Goal: Transaction & Acquisition: Purchase product/service

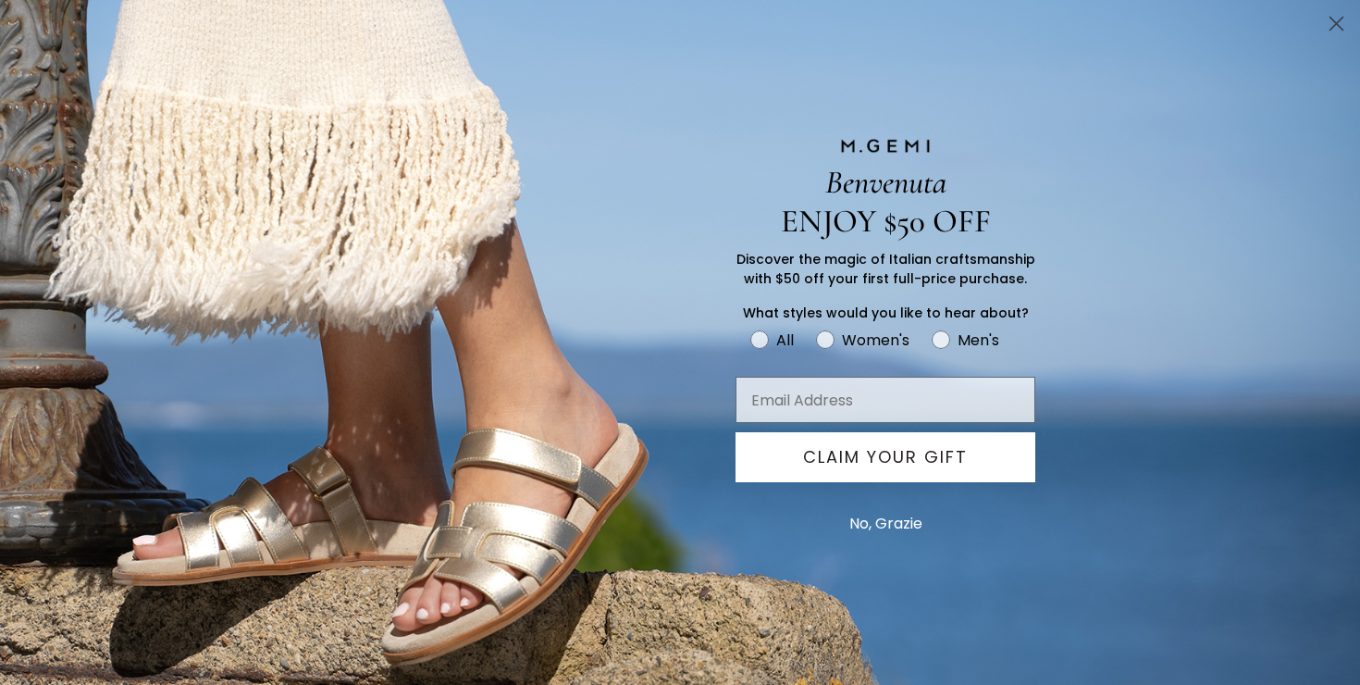
scroll to position [1, 0]
click at [888, 519] on button "No, Grazie" at bounding box center [886, 524] width 92 height 46
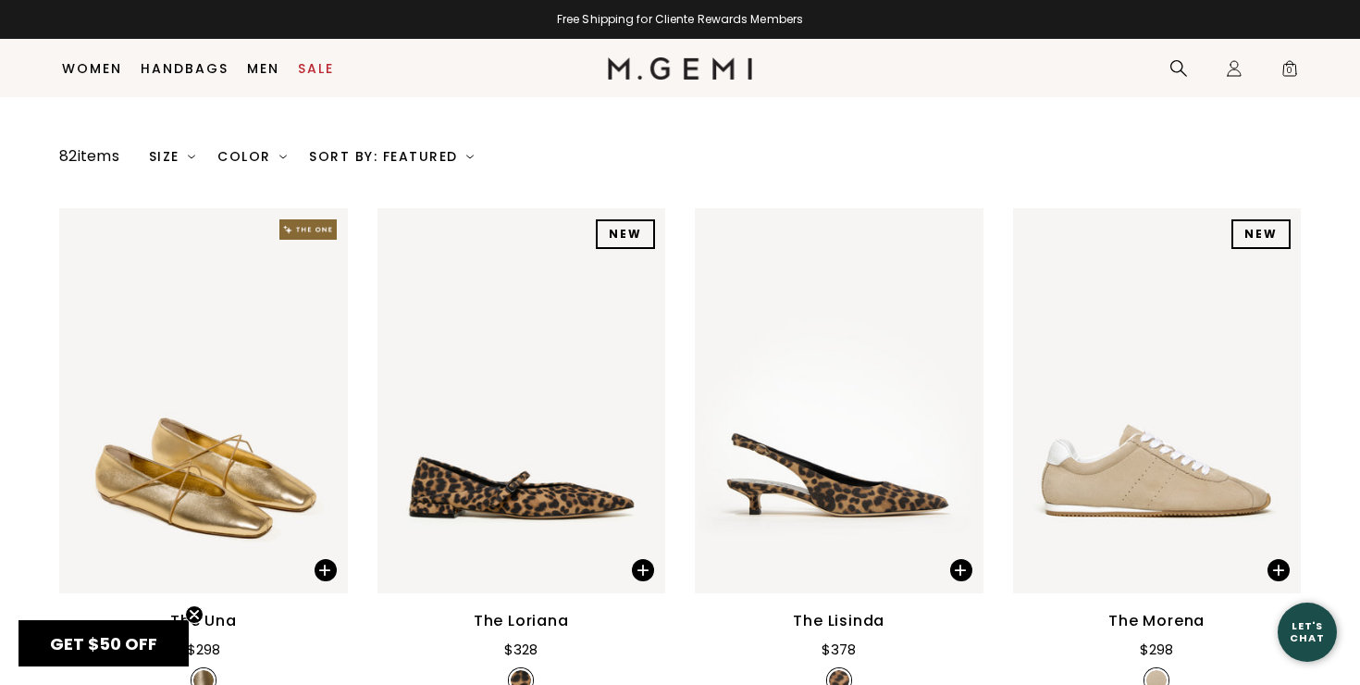
scroll to position [0, 0]
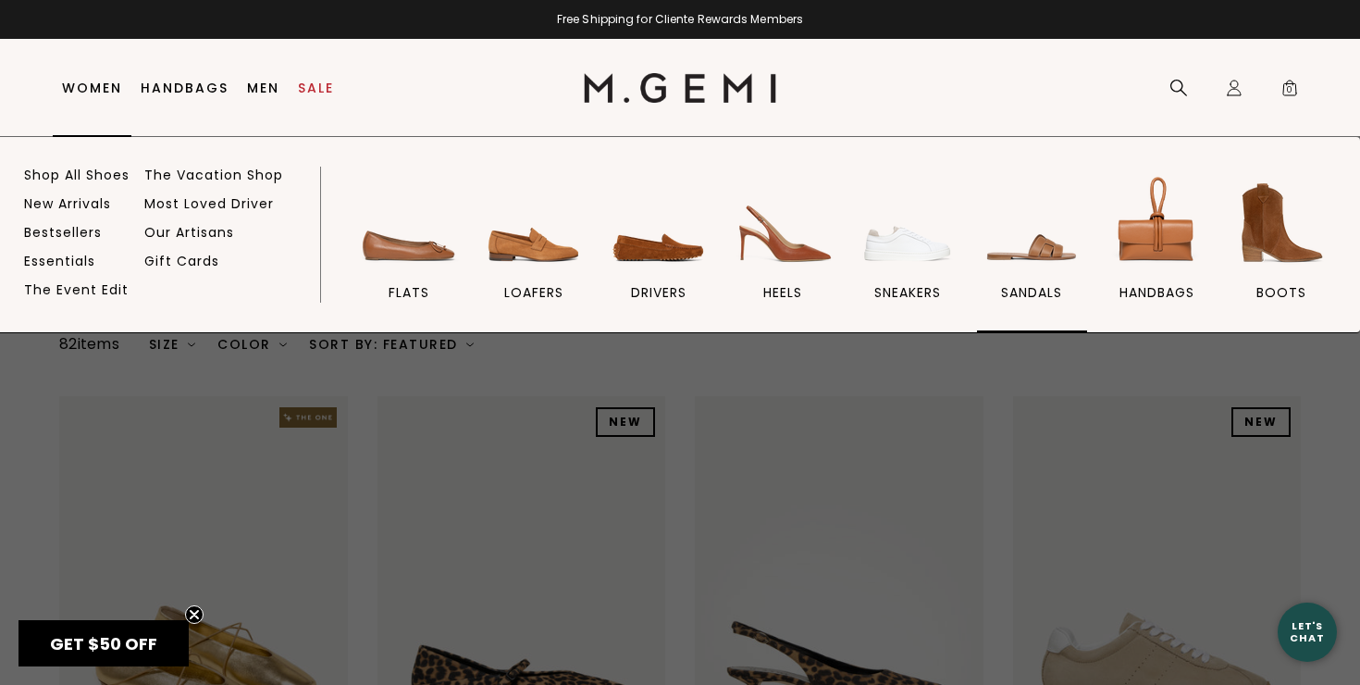
click at [1031, 237] on img at bounding box center [1032, 223] width 104 height 104
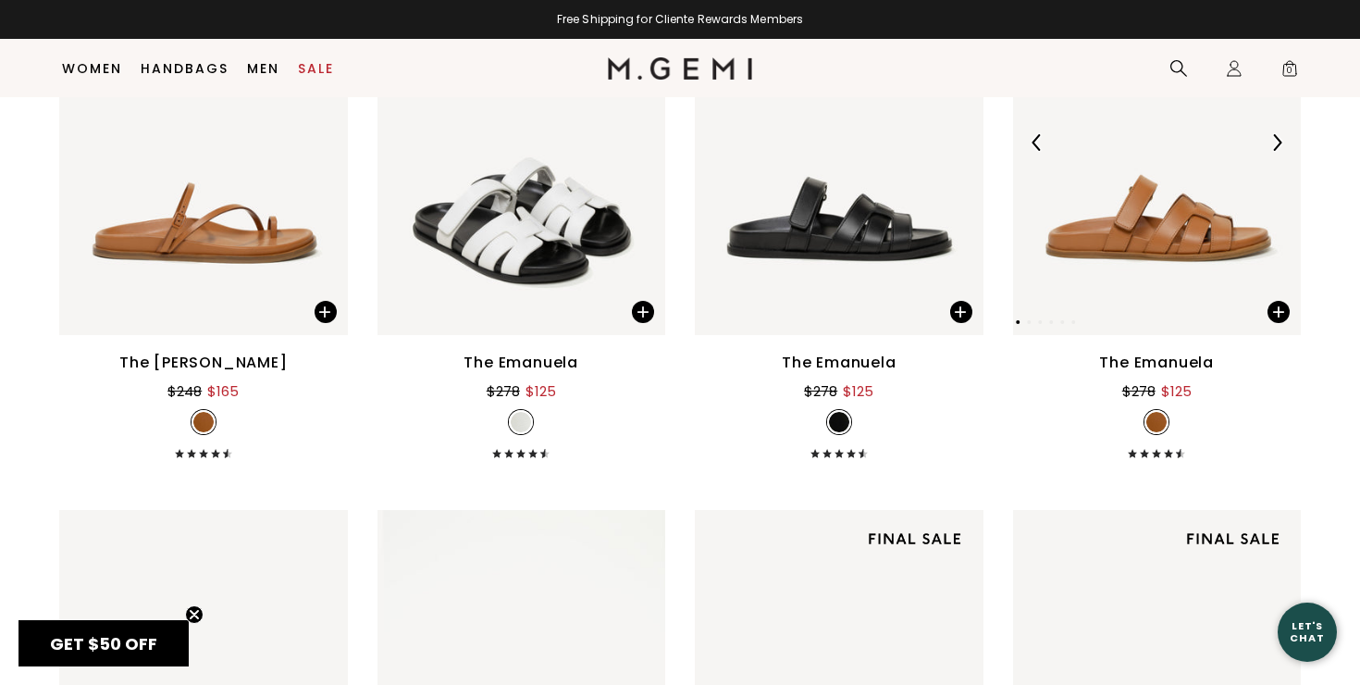
scroll to position [4938, 0]
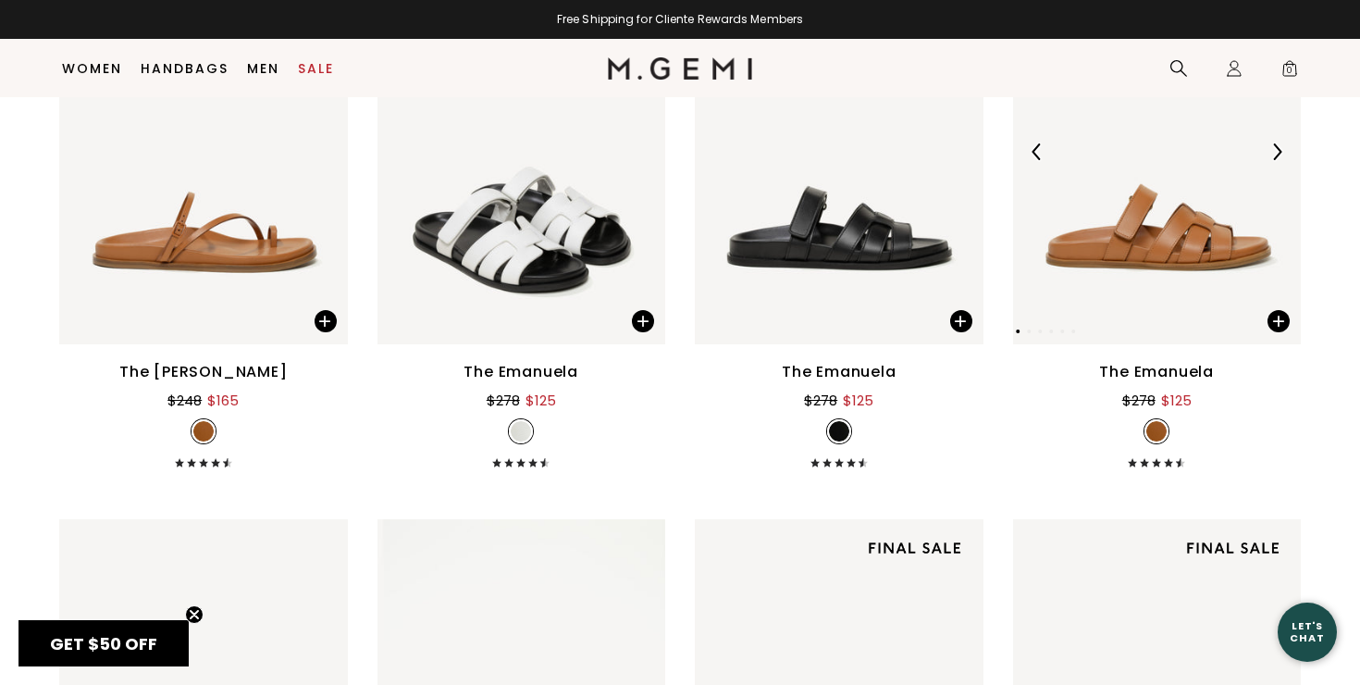
click at [1163, 247] on img at bounding box center [1157, 151] width 289 height 385
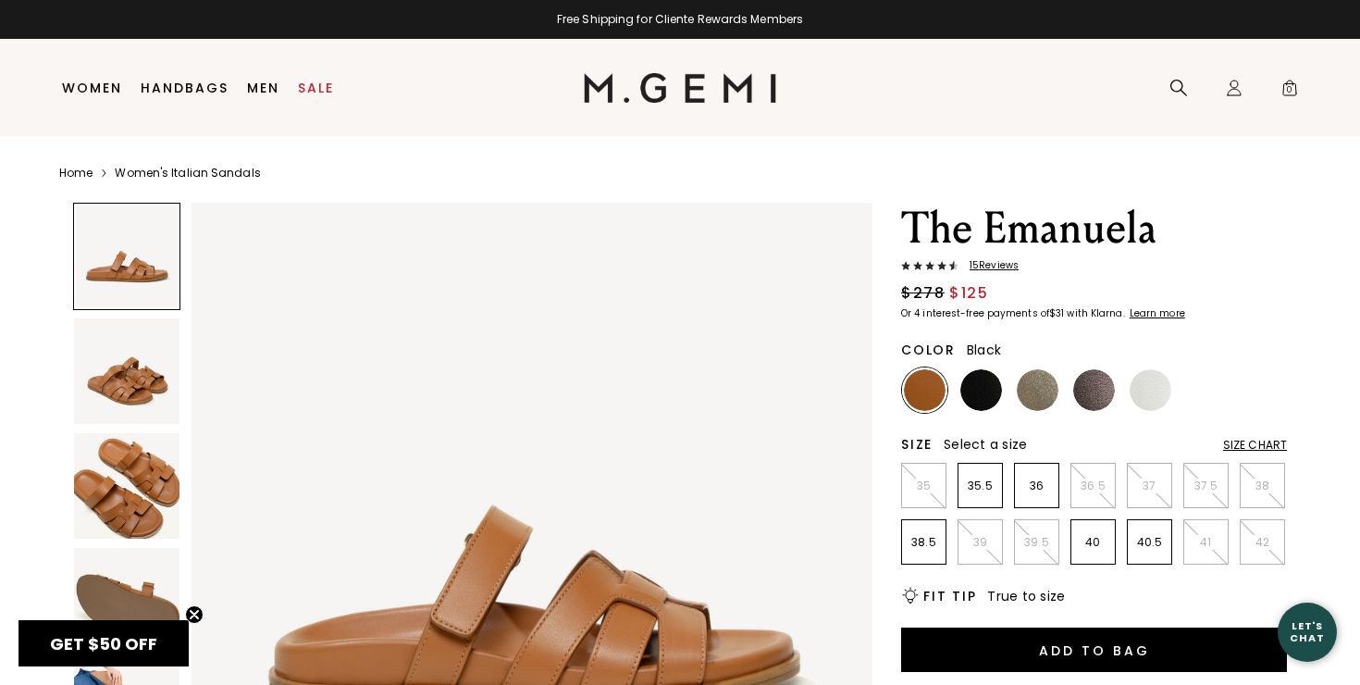
click at [979, 402] on img at bounding box center [981, 390] width 42 height 42
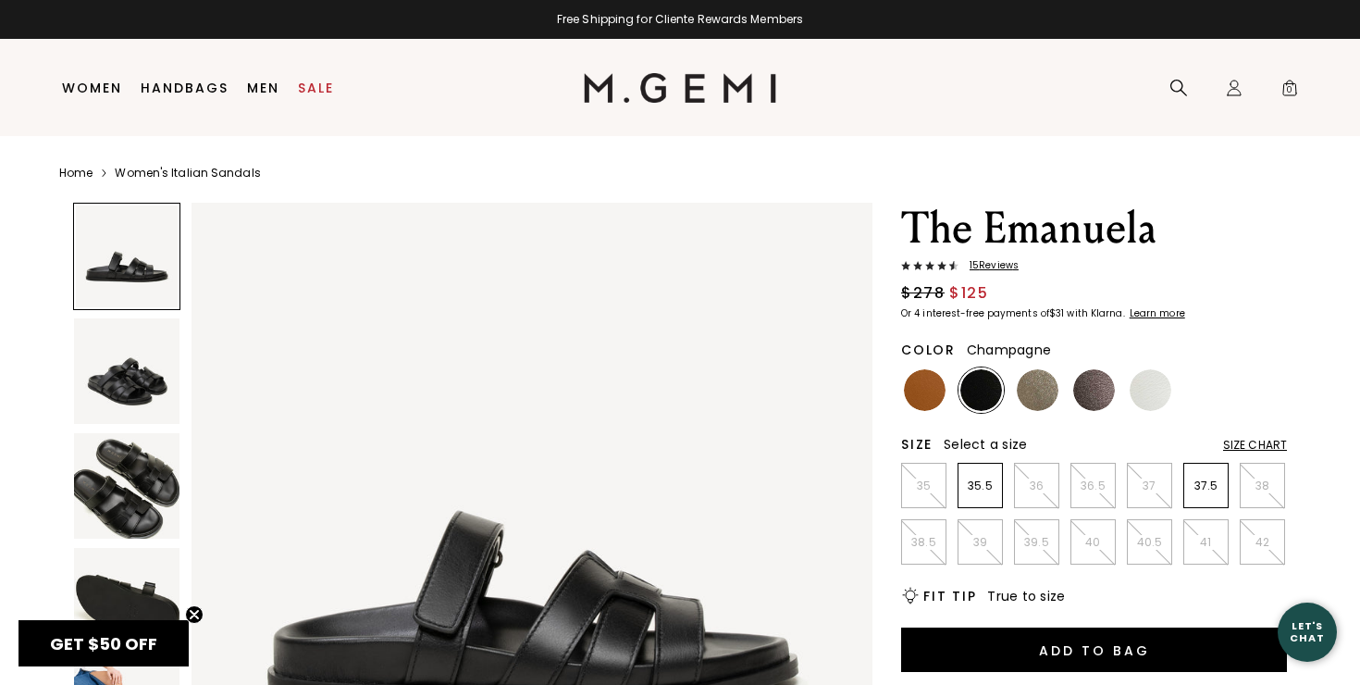
click at [1045, 384] on img at bounding box center [1038, 390] width 42 height 42
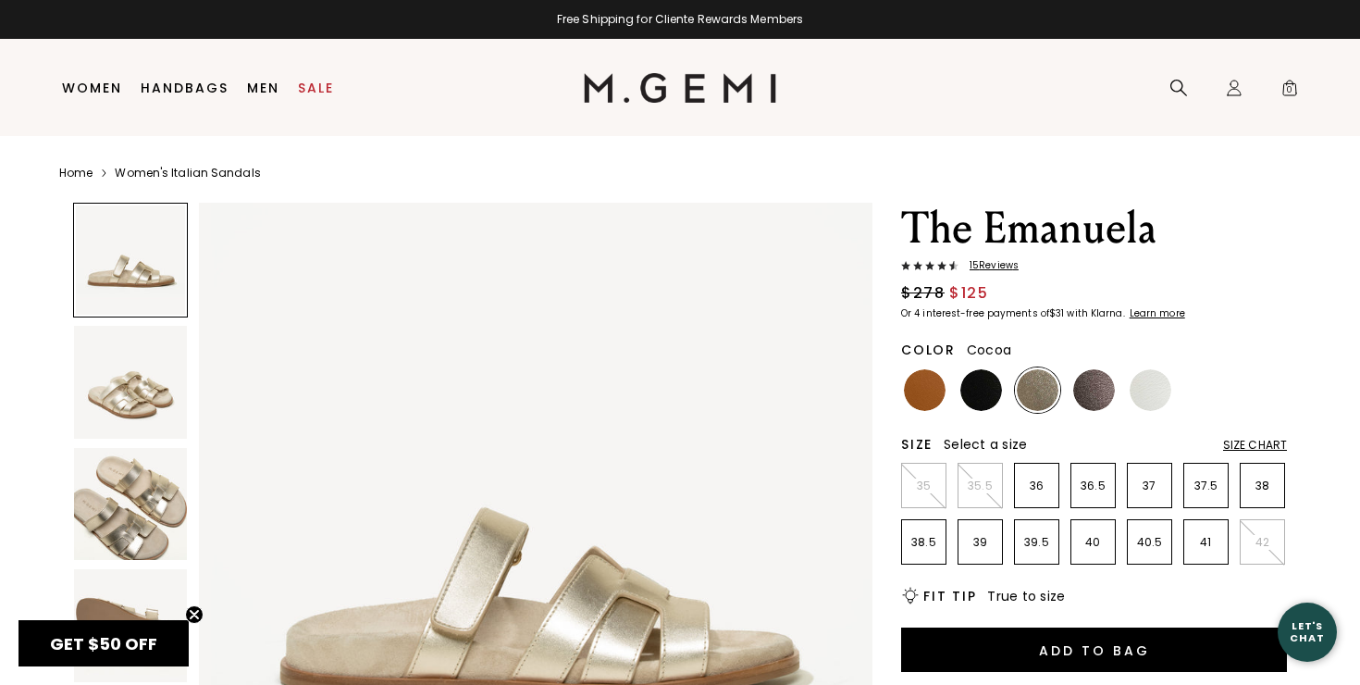
click at [1098, 378] on img at bounding box center [1094, 390] width 42 height 42
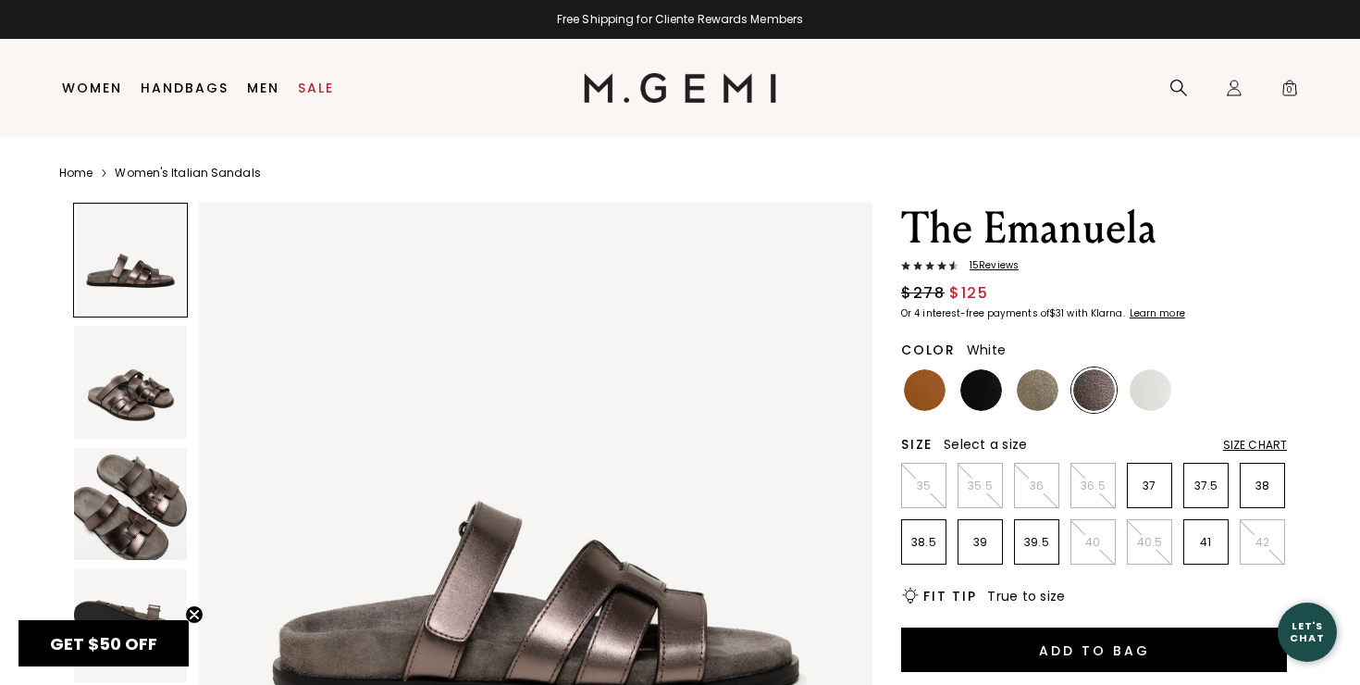
click at [1146, 388] on img at bounding box center [1151, 390] width 42 height 42
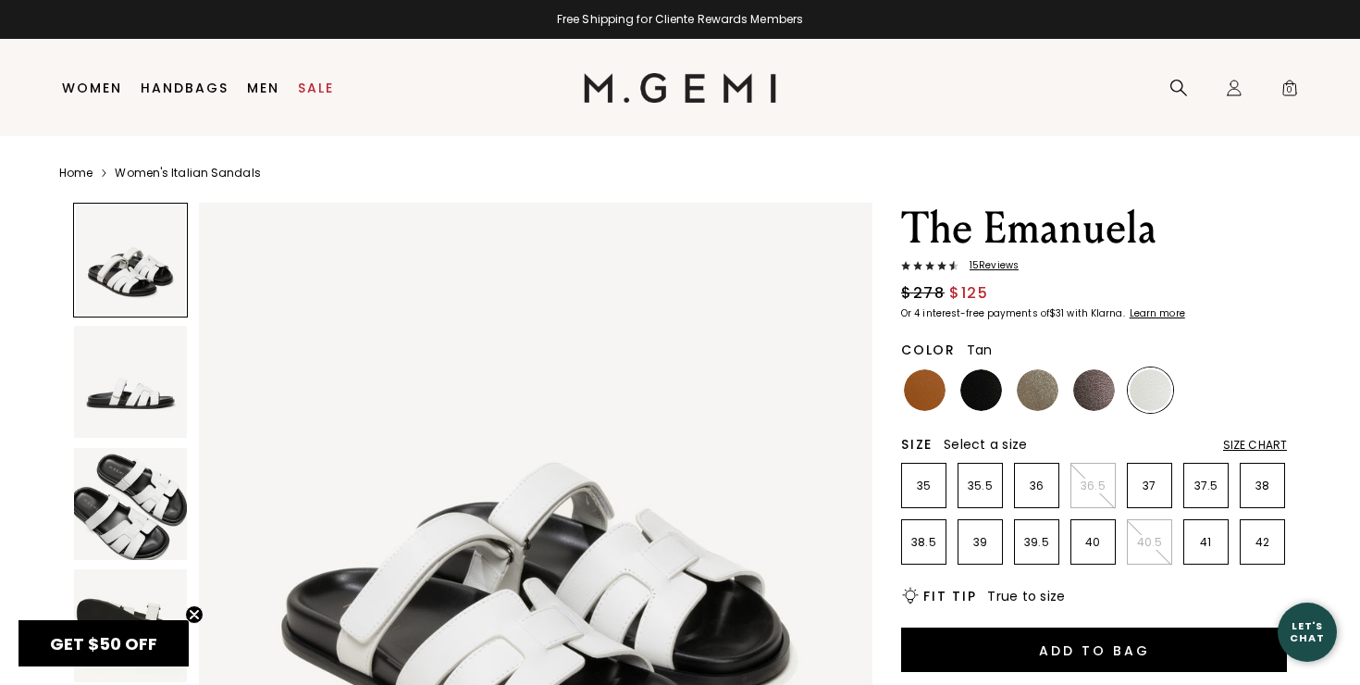
click at [928, 389] on img at bounding box center [925, 390] width 42 height 42
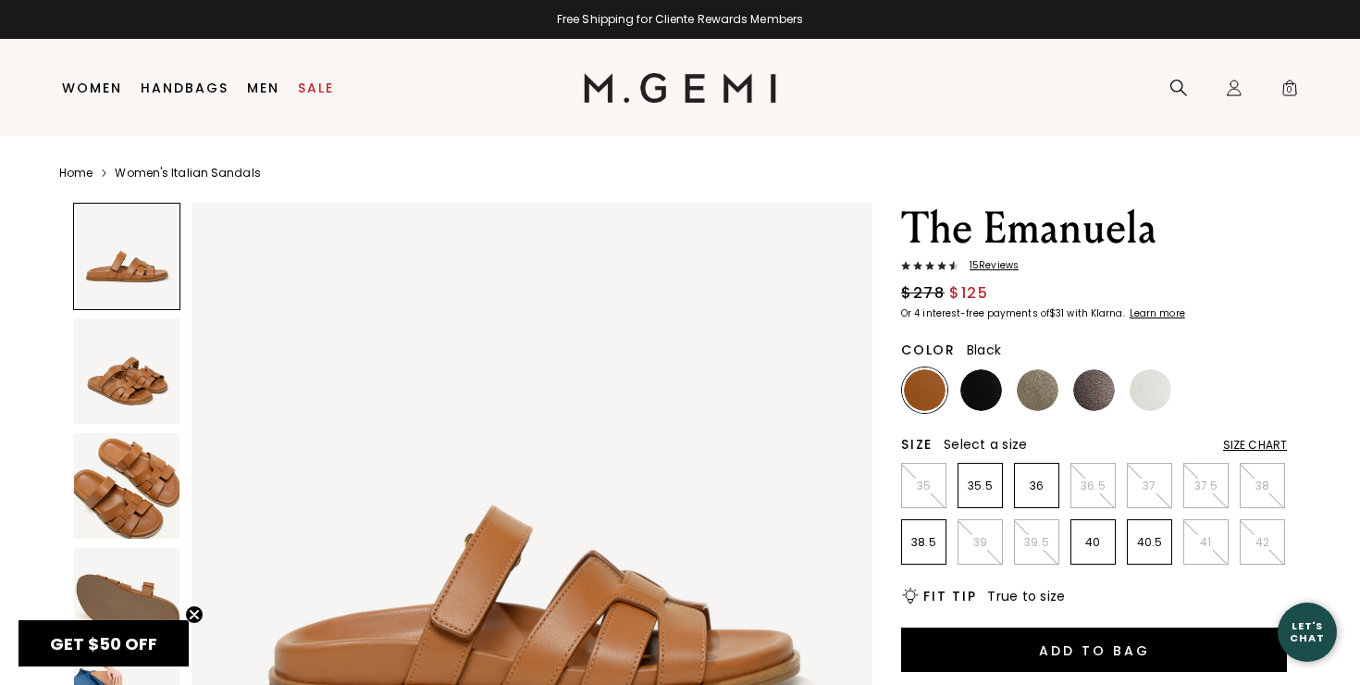
click at [976, 384] on img at bounding box center [981, 390] width 42 height 42
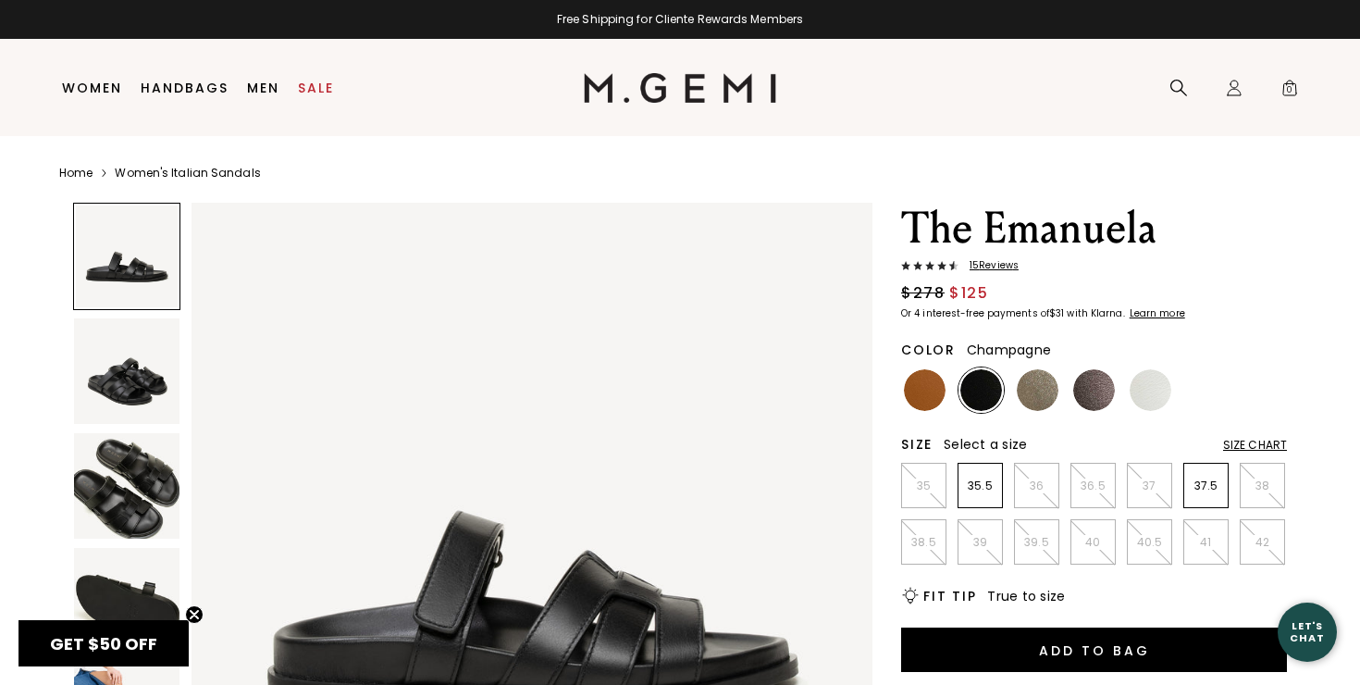
click at [1046, 391] on img at bounding box center [1038, 390] width 42 height 42
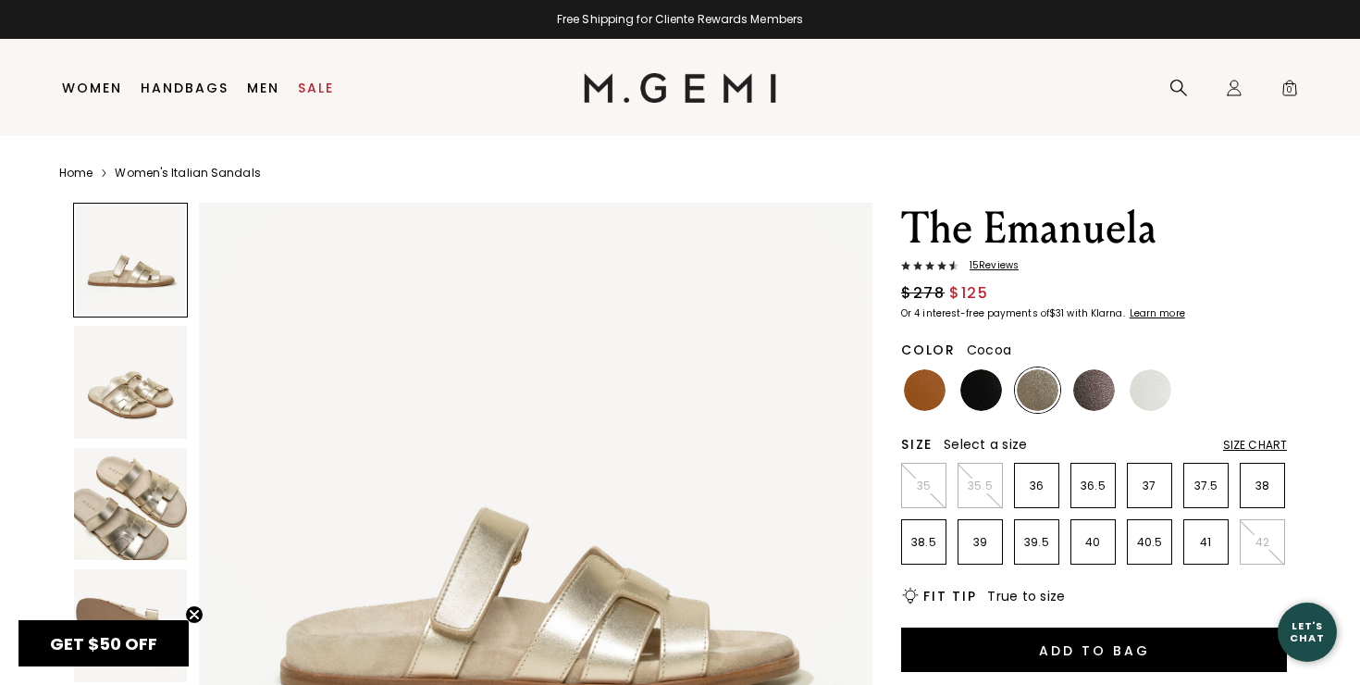
click at [1086, 394] on img at bounding box center [1094, 390] width 42 height 42
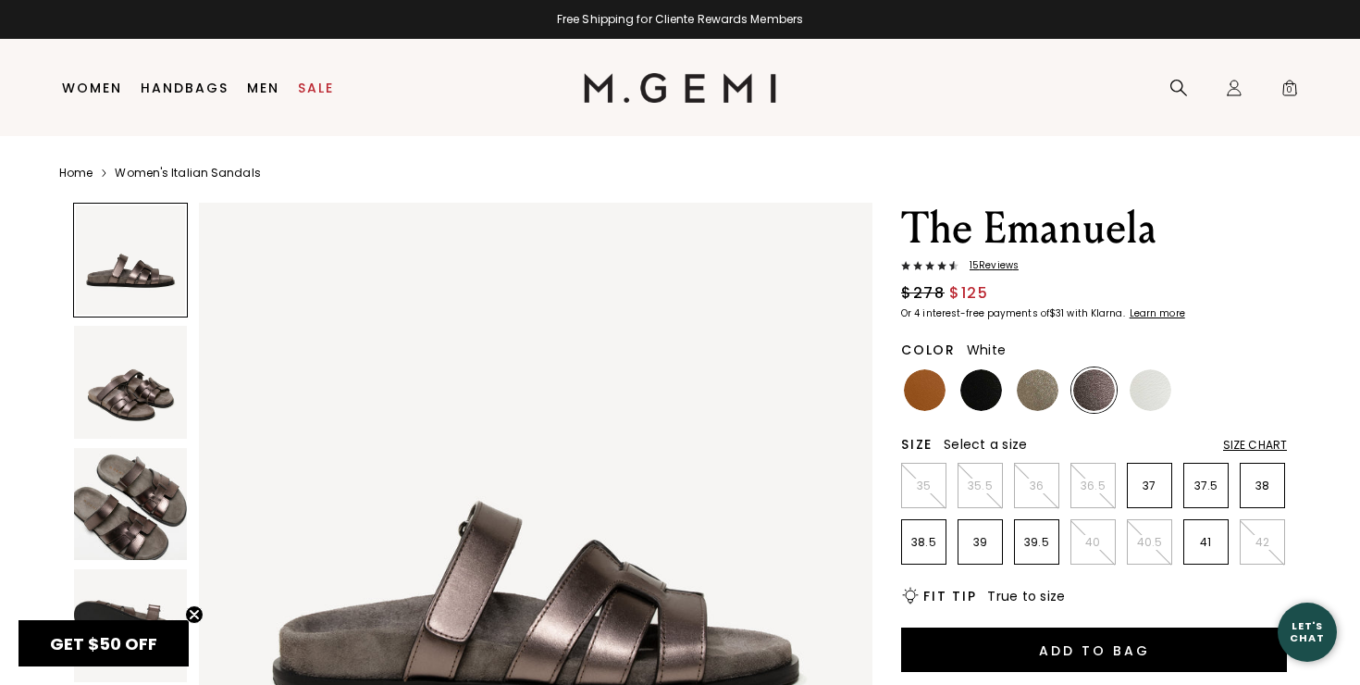
click at [1159, 406] on img at bounding box center [1151, 390] width 42 height 42
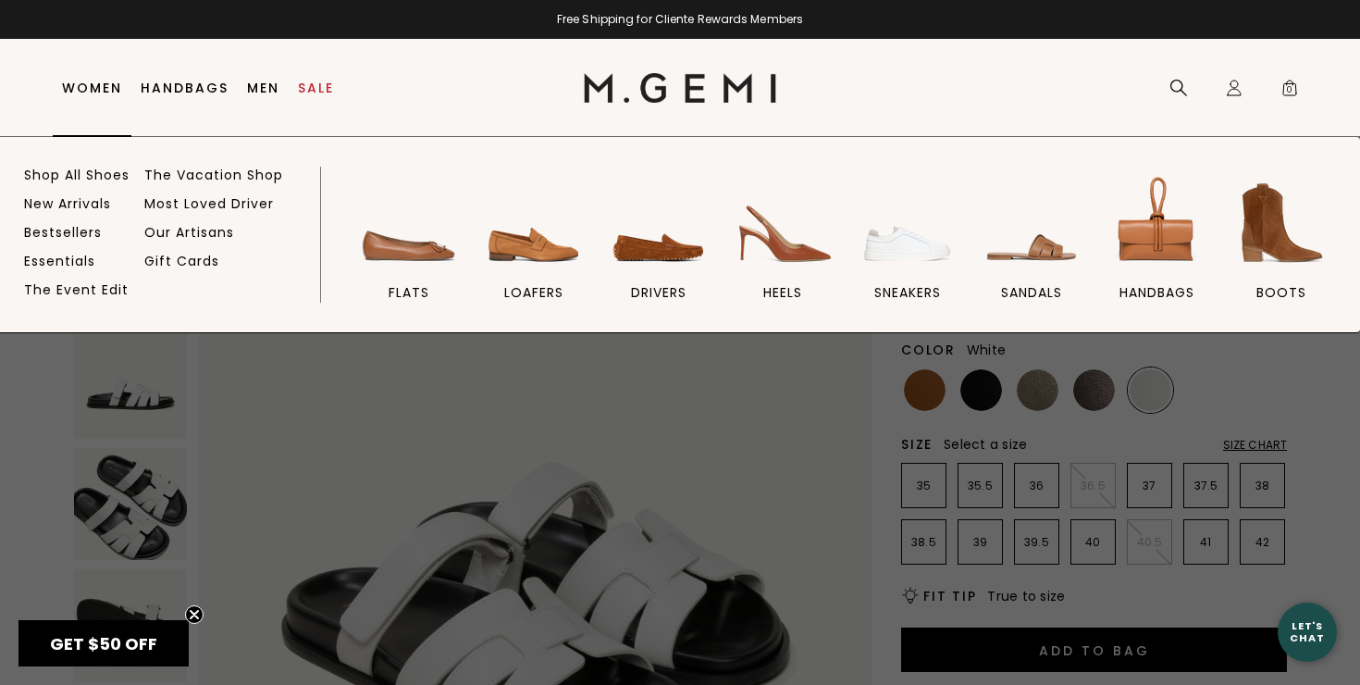
click at [93, 86] on link "Women" at bounding box center [92, 87] width 60 height 15
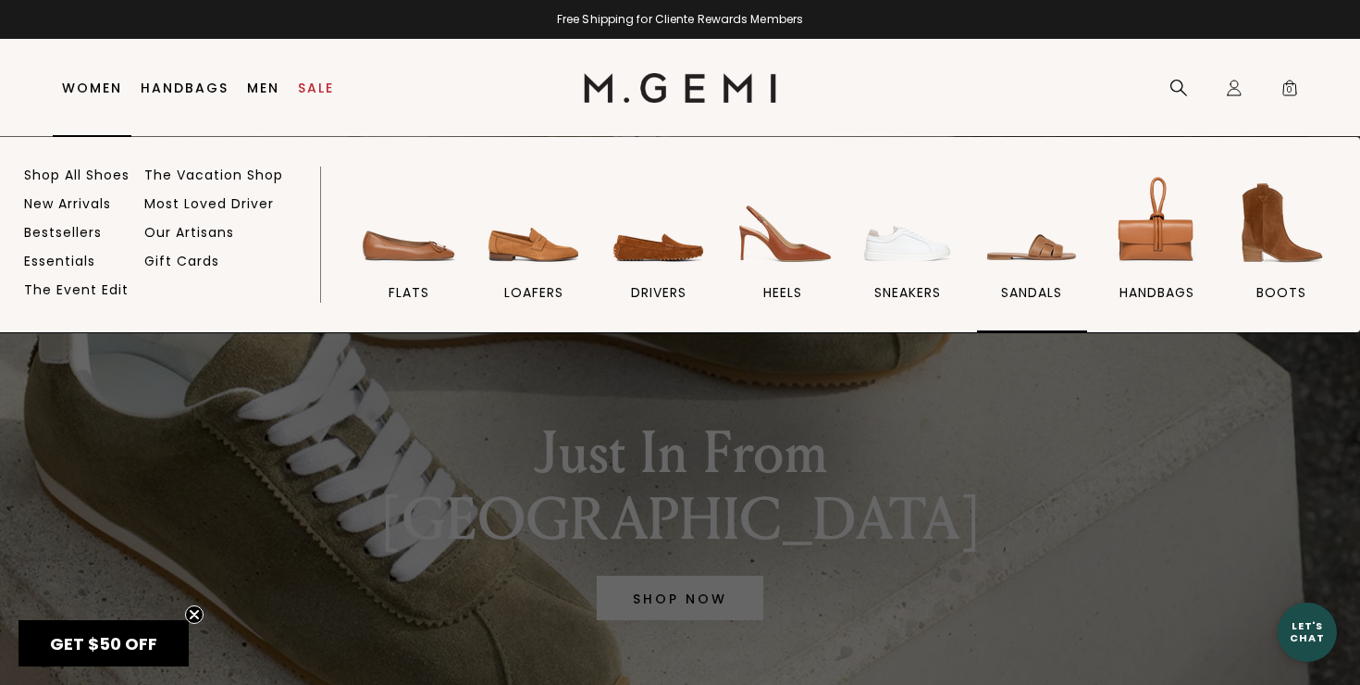
click at [997, 243] on img at bounding box center [1032, 223] width 104 height 104
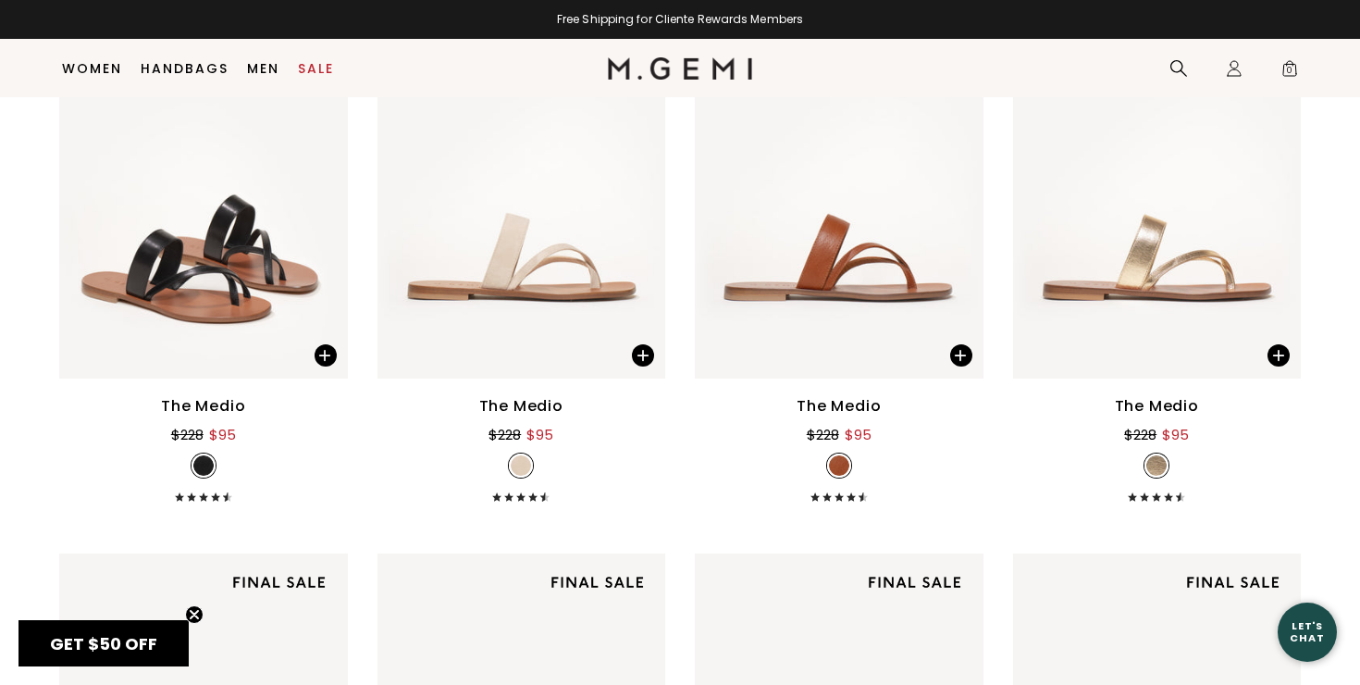
scroll to position [194, 0]
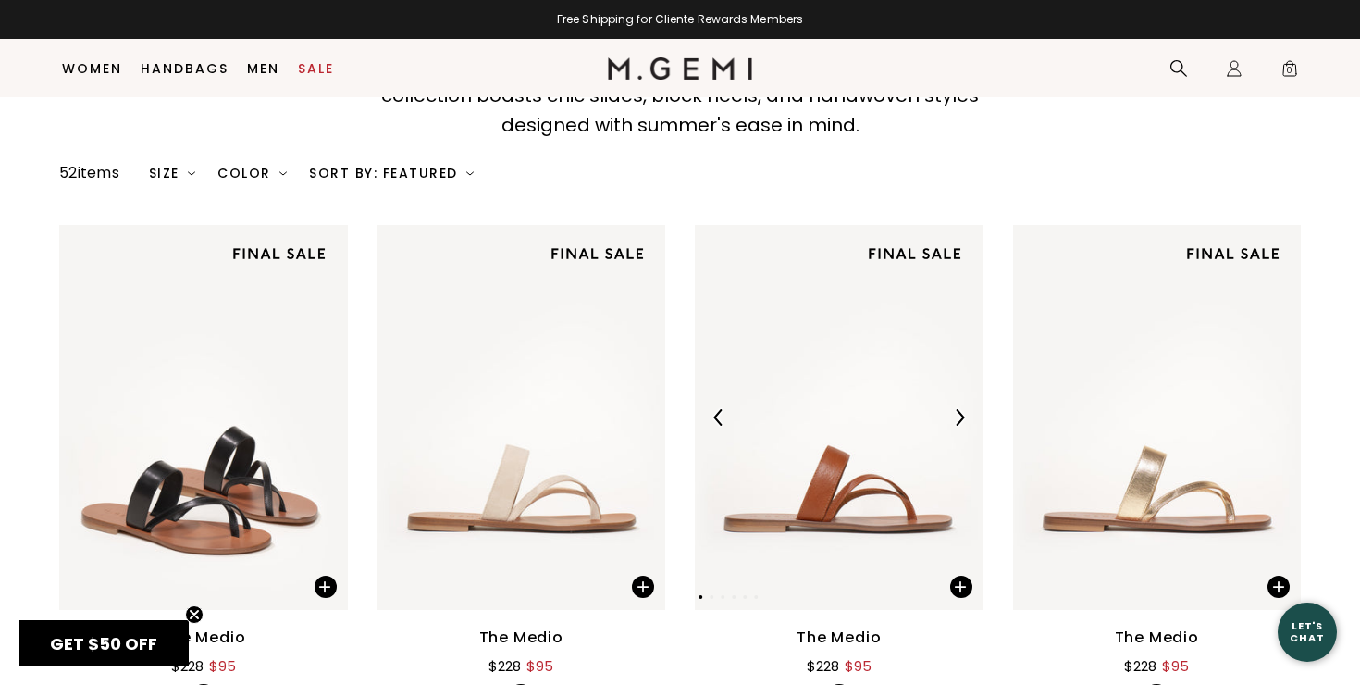
click at [808, 473] on img at bounding box center [839, 417] width 289 height 385
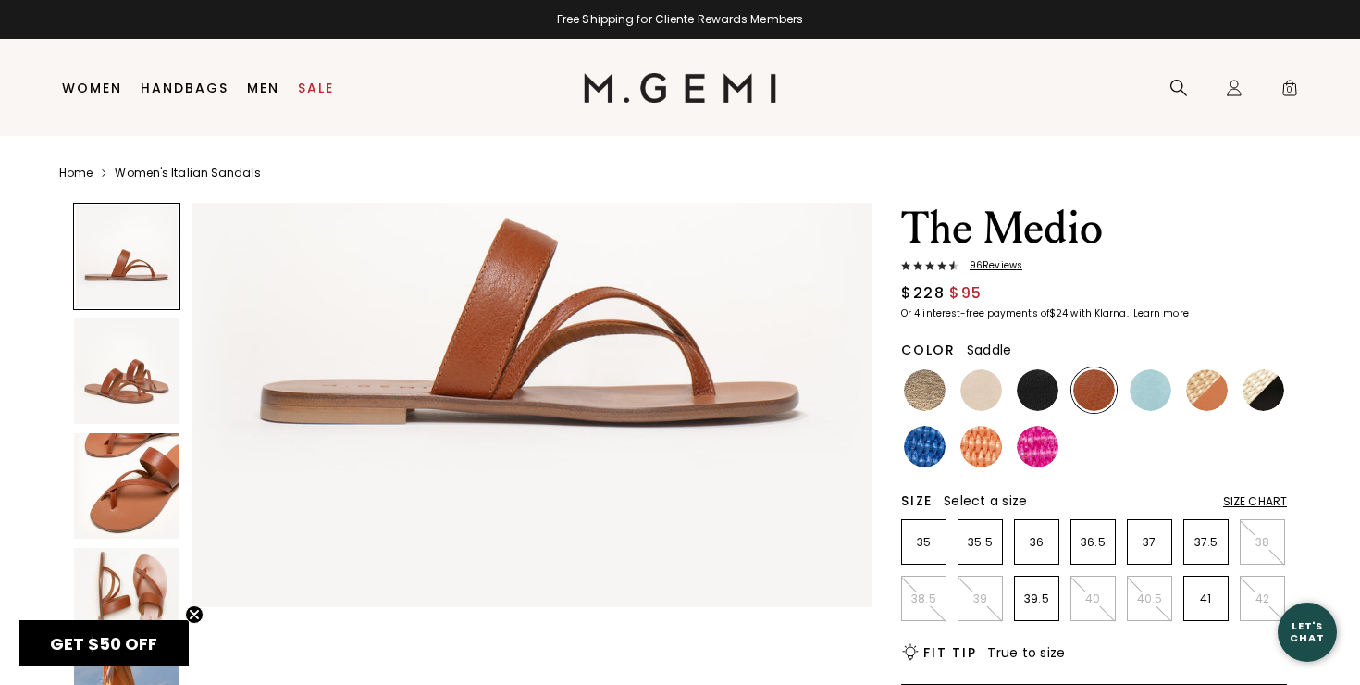
scroll to position [291, 0]
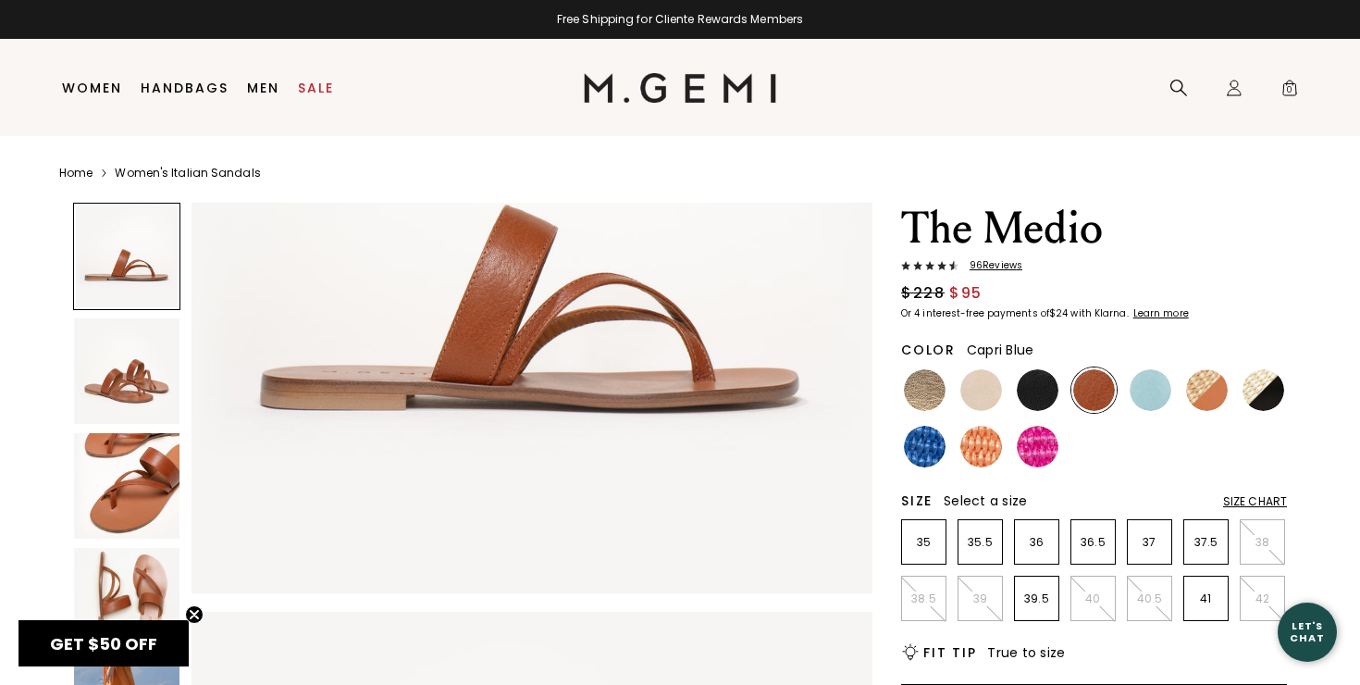
click at [1148, 385] on img at bounding box center [1151, 390] width 42 height 42
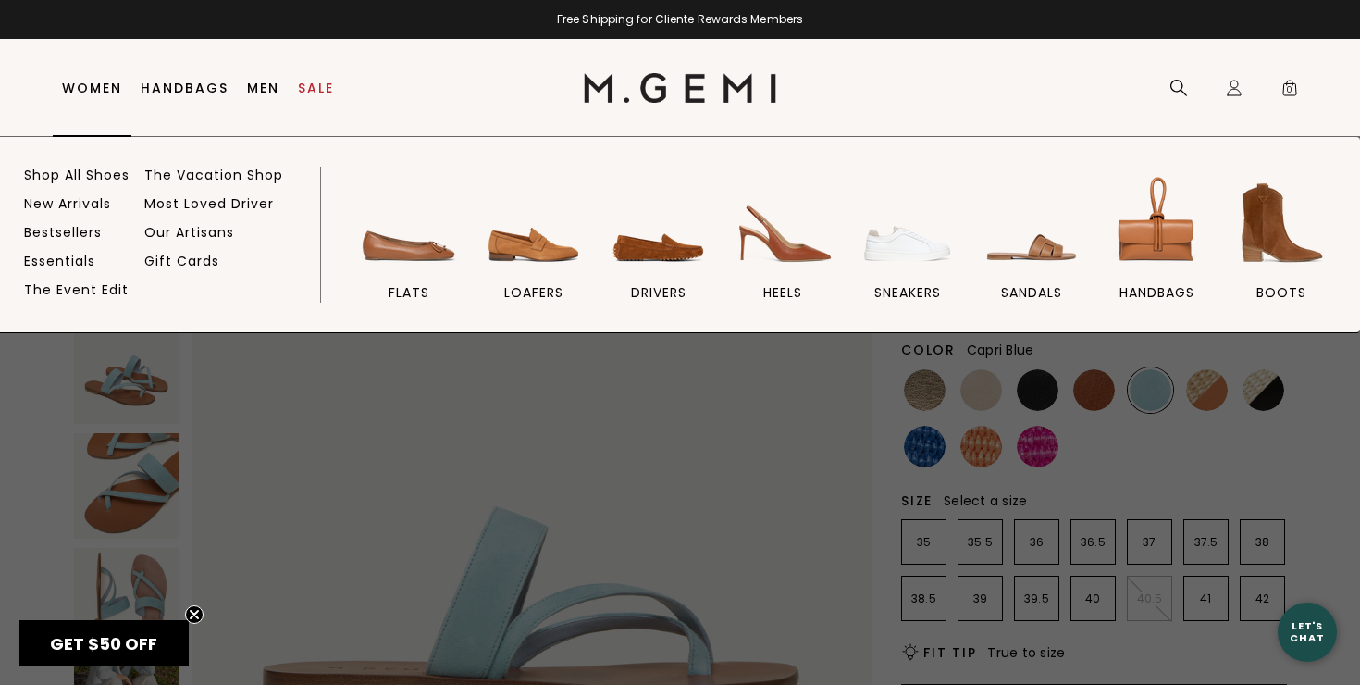
click at [100, 83] on link "Women" at bounding box center [92, 87] width 60 height 15
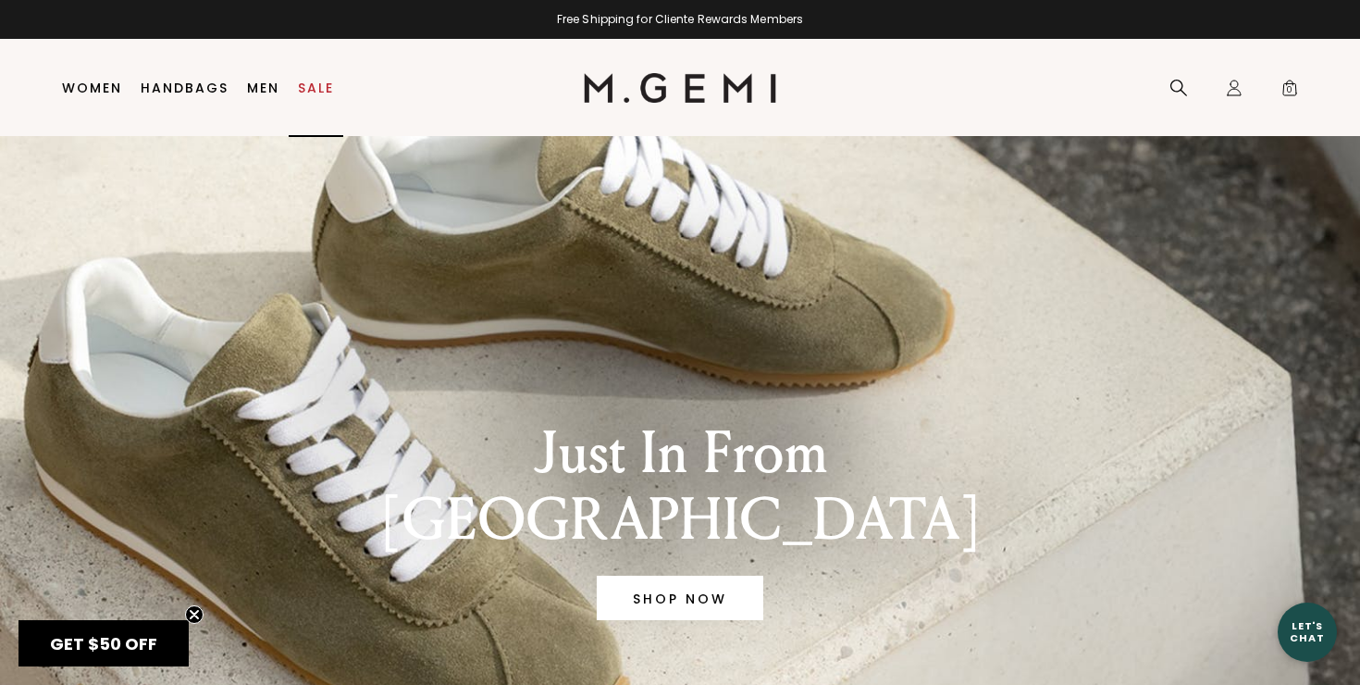
click at [317, 81] on link "Sale" at bounding box center [316, 87] width 36 height 15
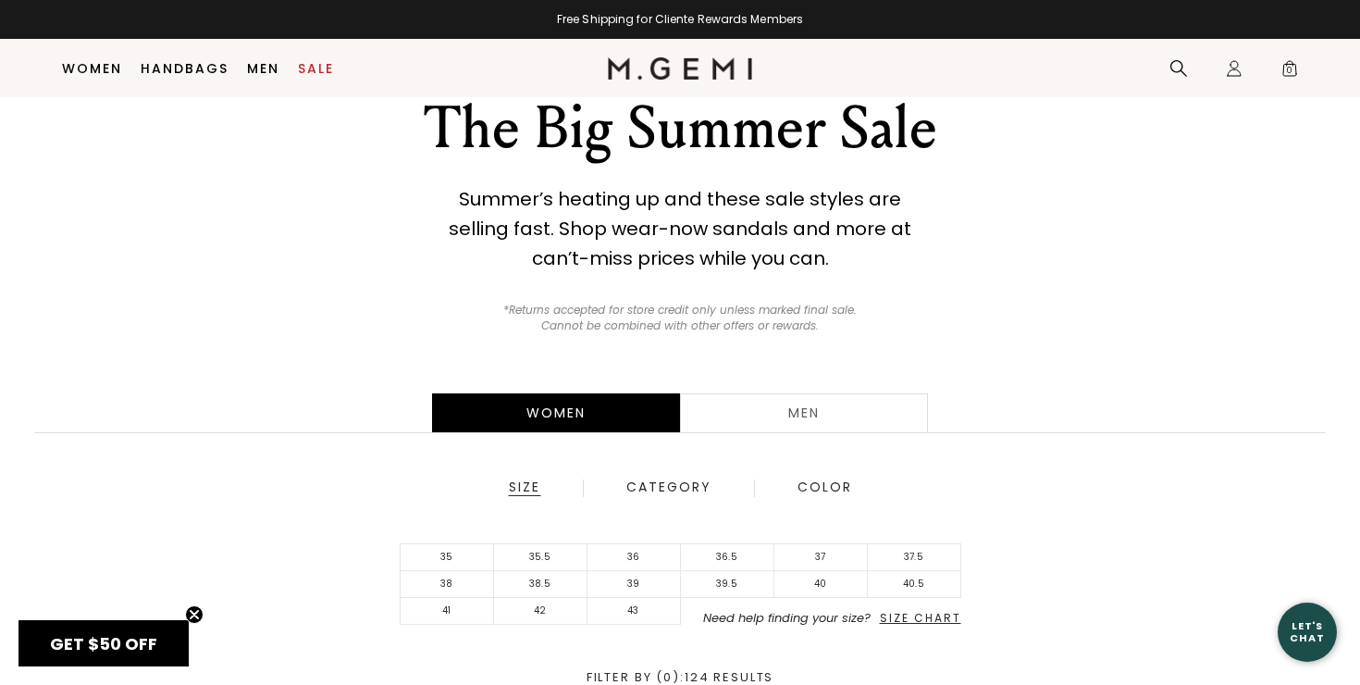
scroll to position [100, 0]
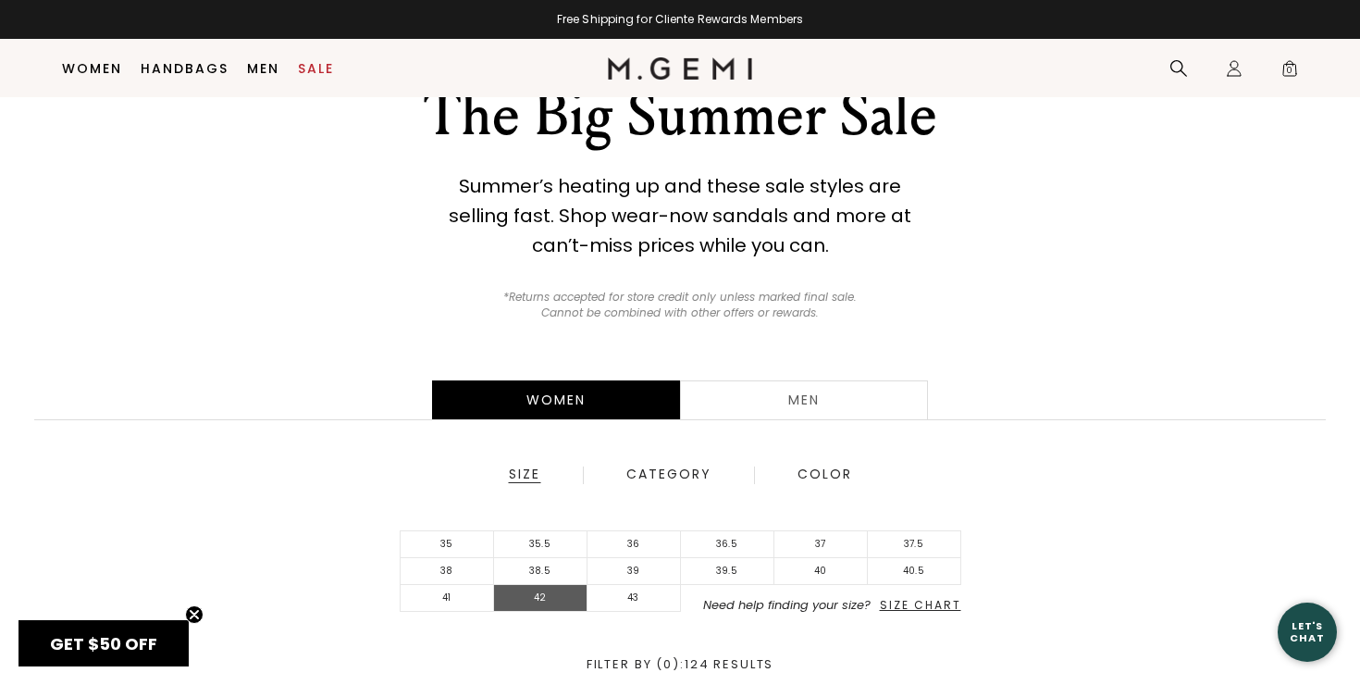
click at [534, 591] on li "42" at bounding box center [540, 598] width 93 height 27
click at [621, 593] on li "43" at bounding box center [634, 598] width 93 height 27
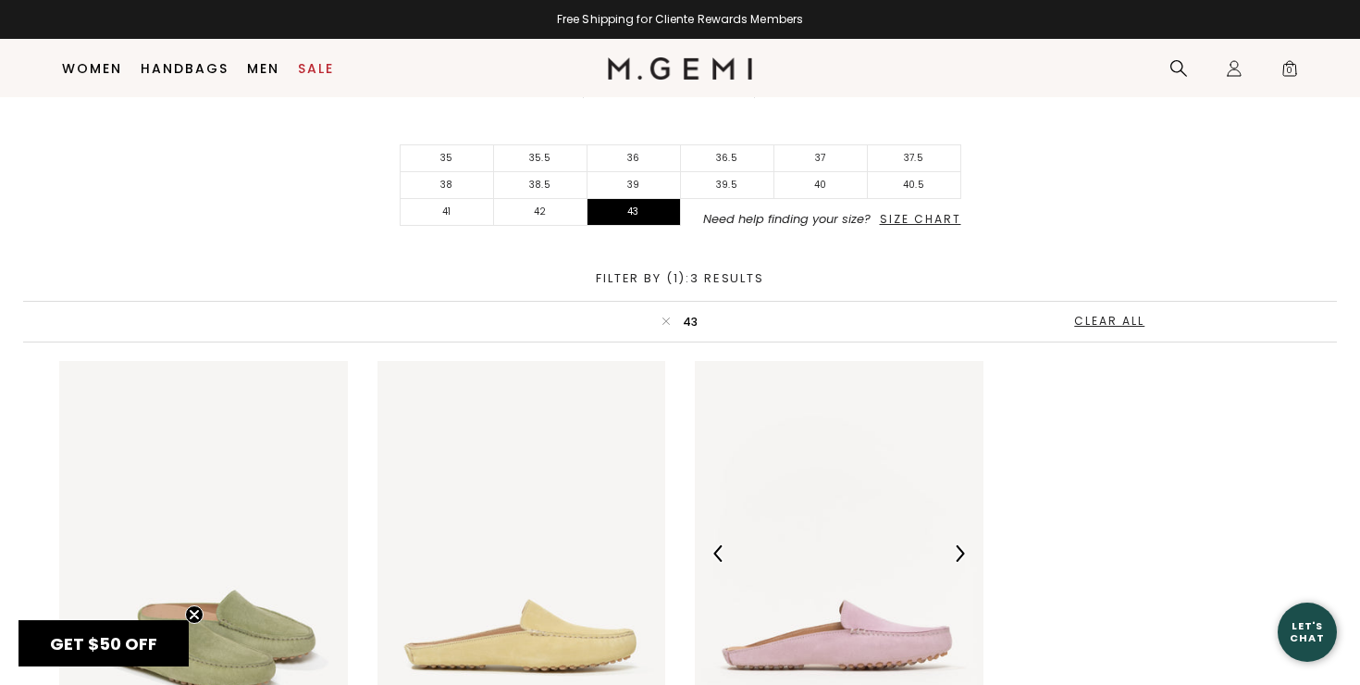
scroll to position [475, 0]
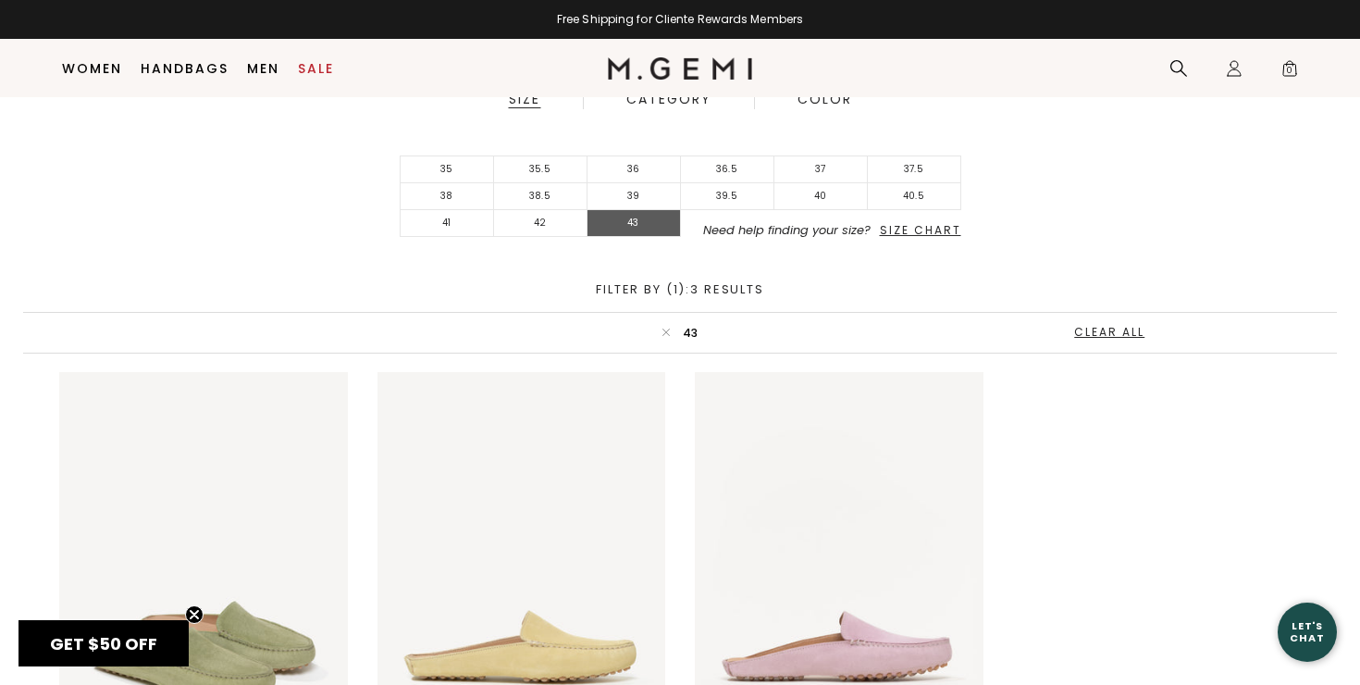
click at [633, 227] on li "43" at bounding box center [634, 223] width 93 height 27
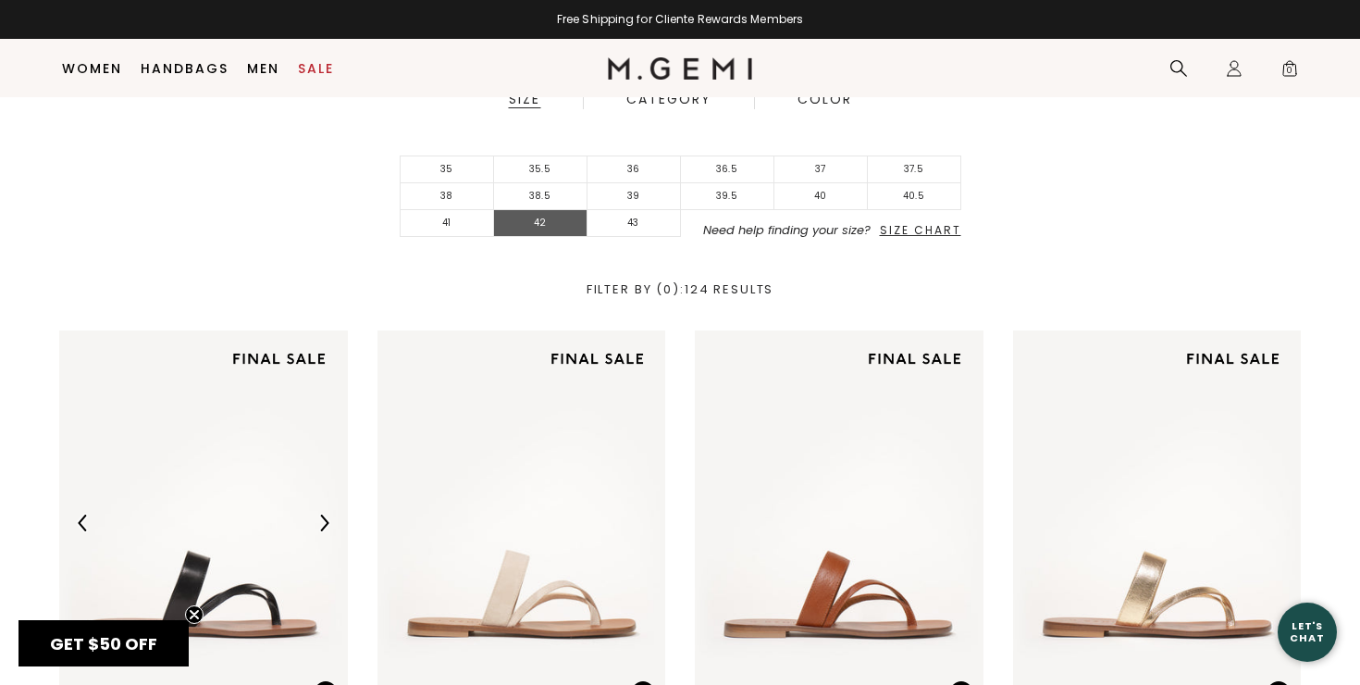
click at [550, 222] on li "42" at bounding box center [540, 223] width 93 height 27
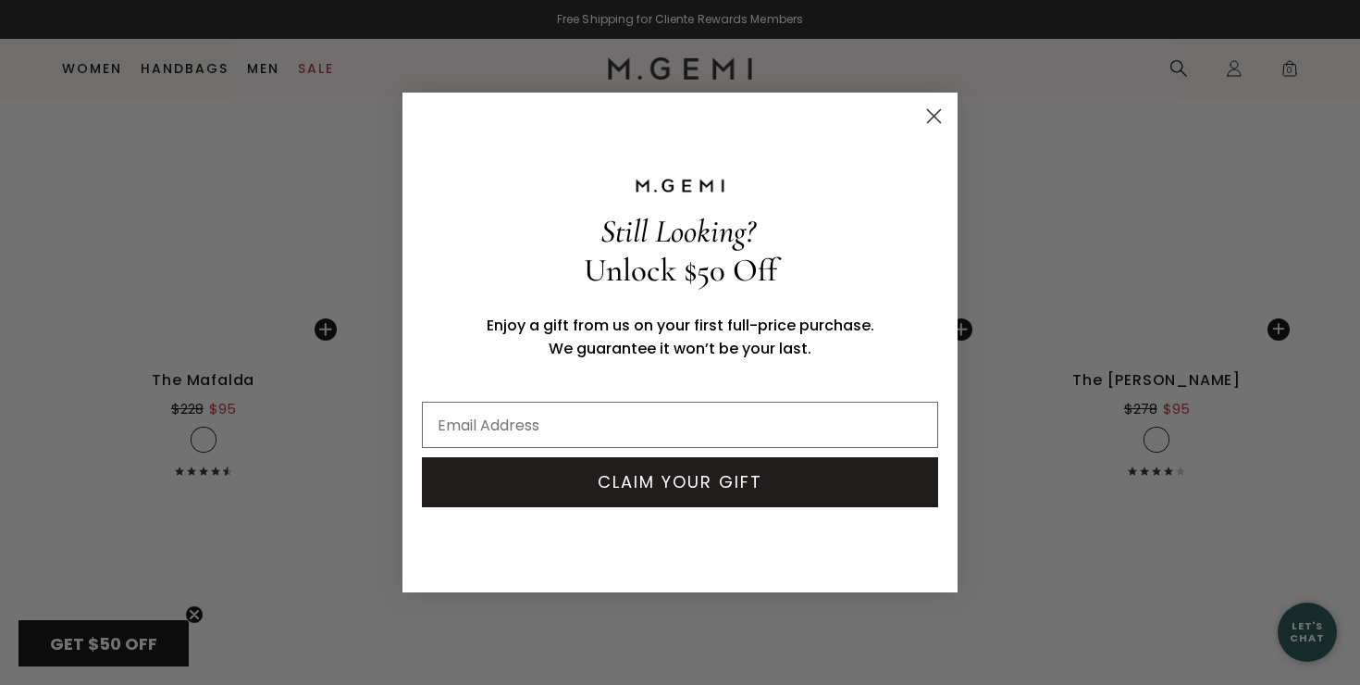
scroll to position [3595, 0]
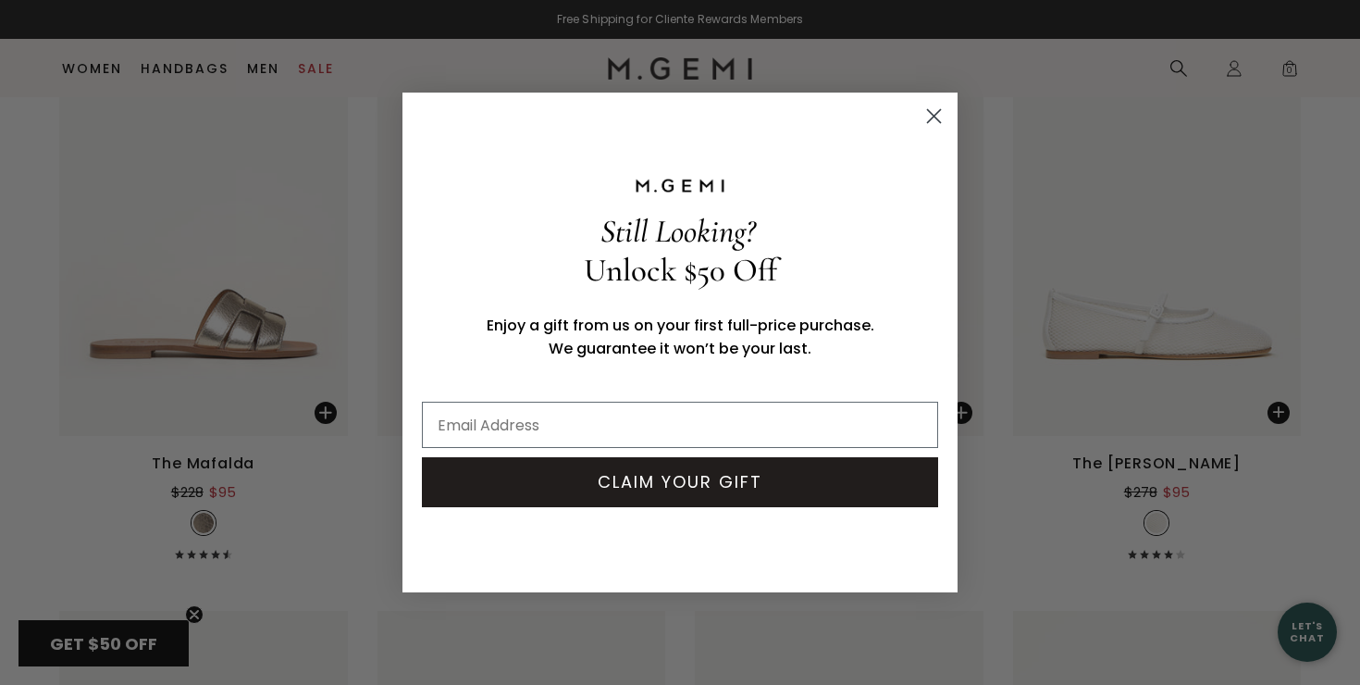
click at [933, 109] on circle "Close dialog" at bounding box center [934, 116] width 31 height 31
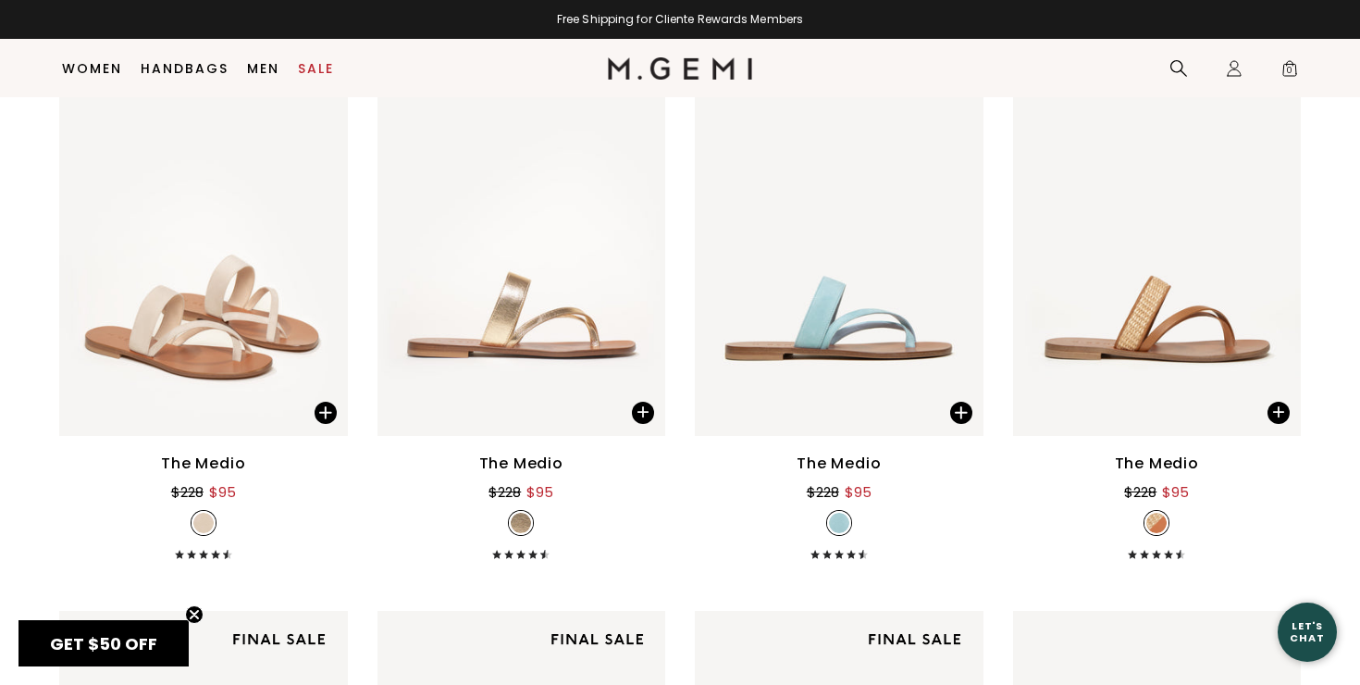
scroll to position [795, 0]
click at [529, 296] on img at bounding box center [522, 244] width 289 height 385
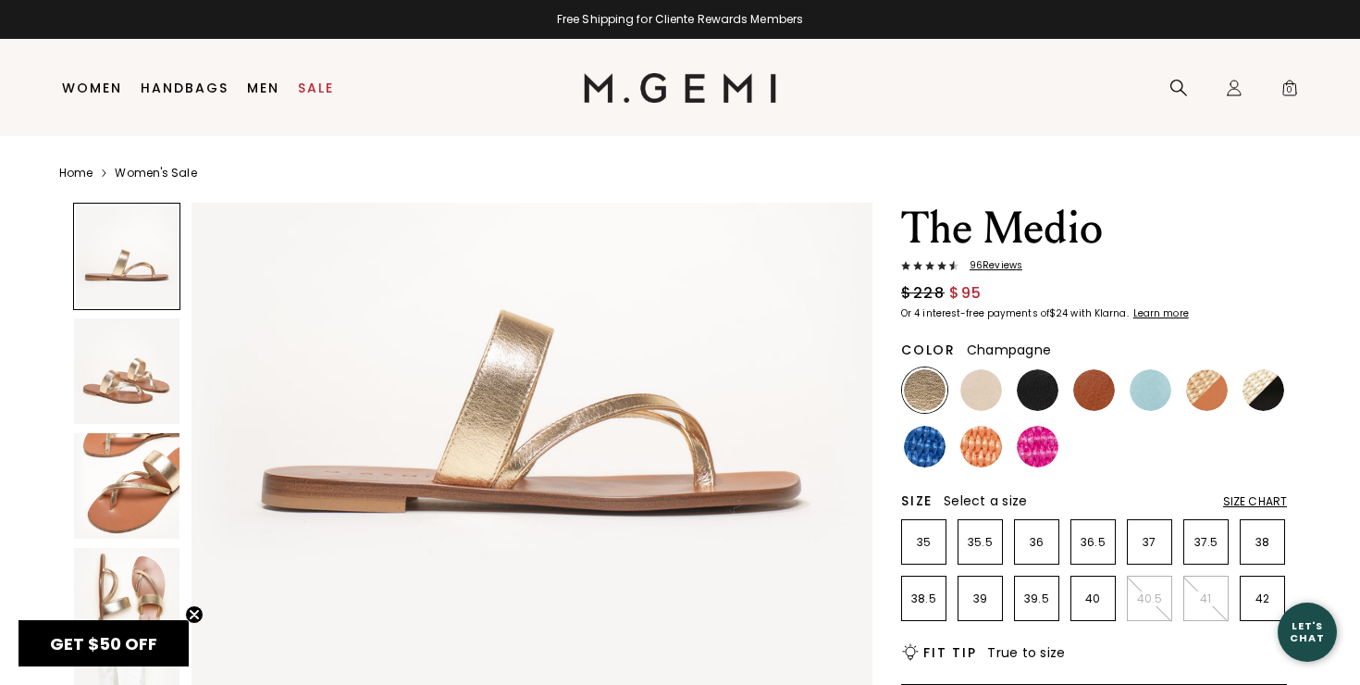
scroll to position [192, 0]
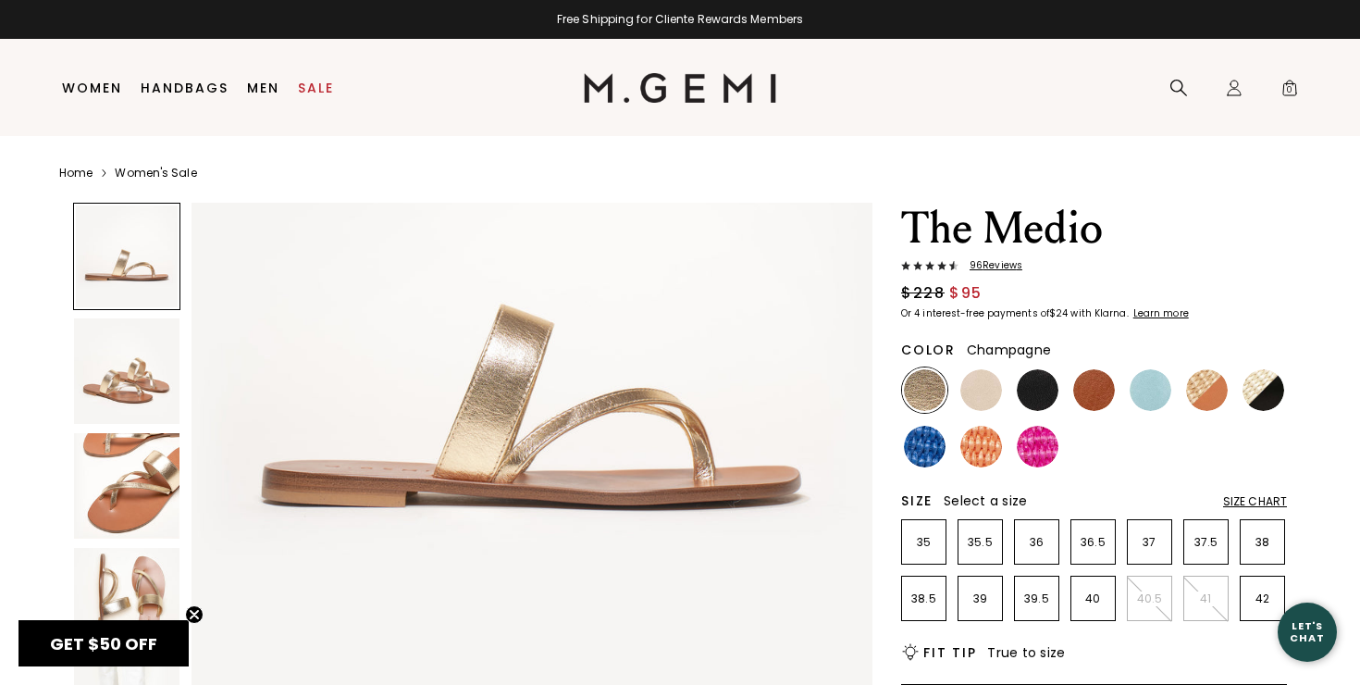
click at [130, 576] on img at bounding box center [126, 600] width 105 height 105
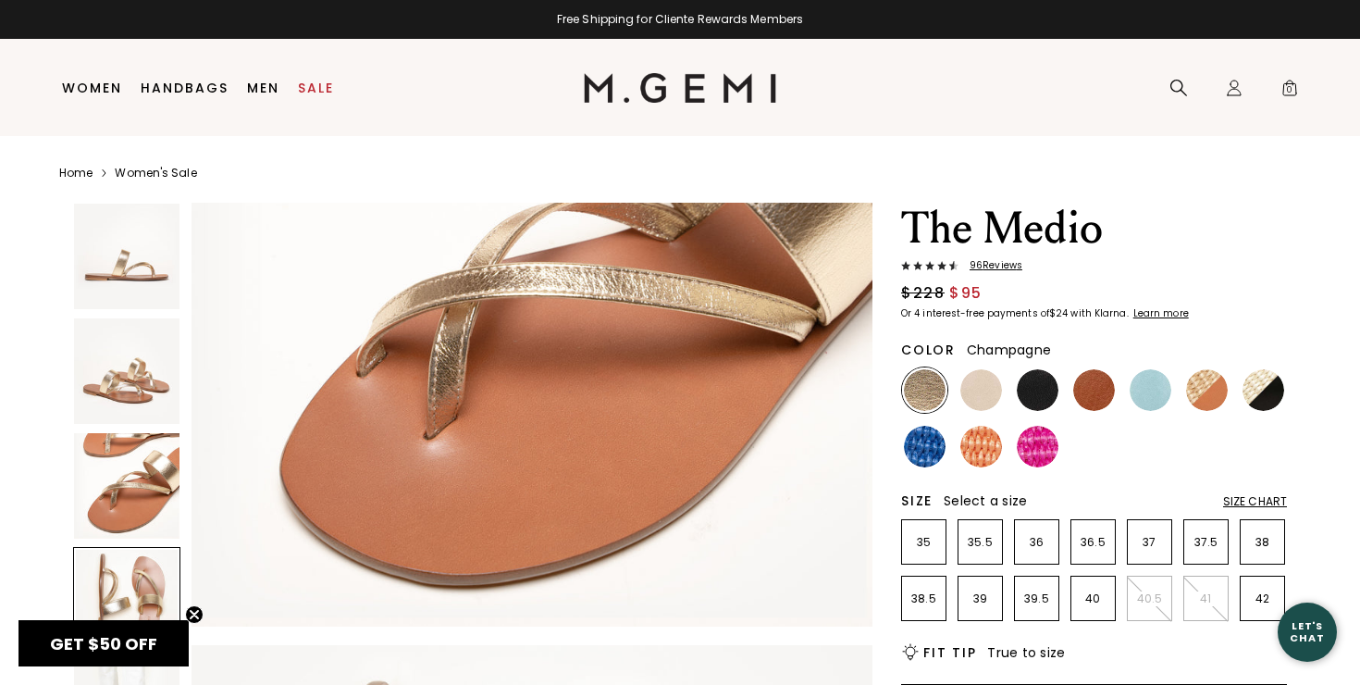
scroll to position [2098, 0]
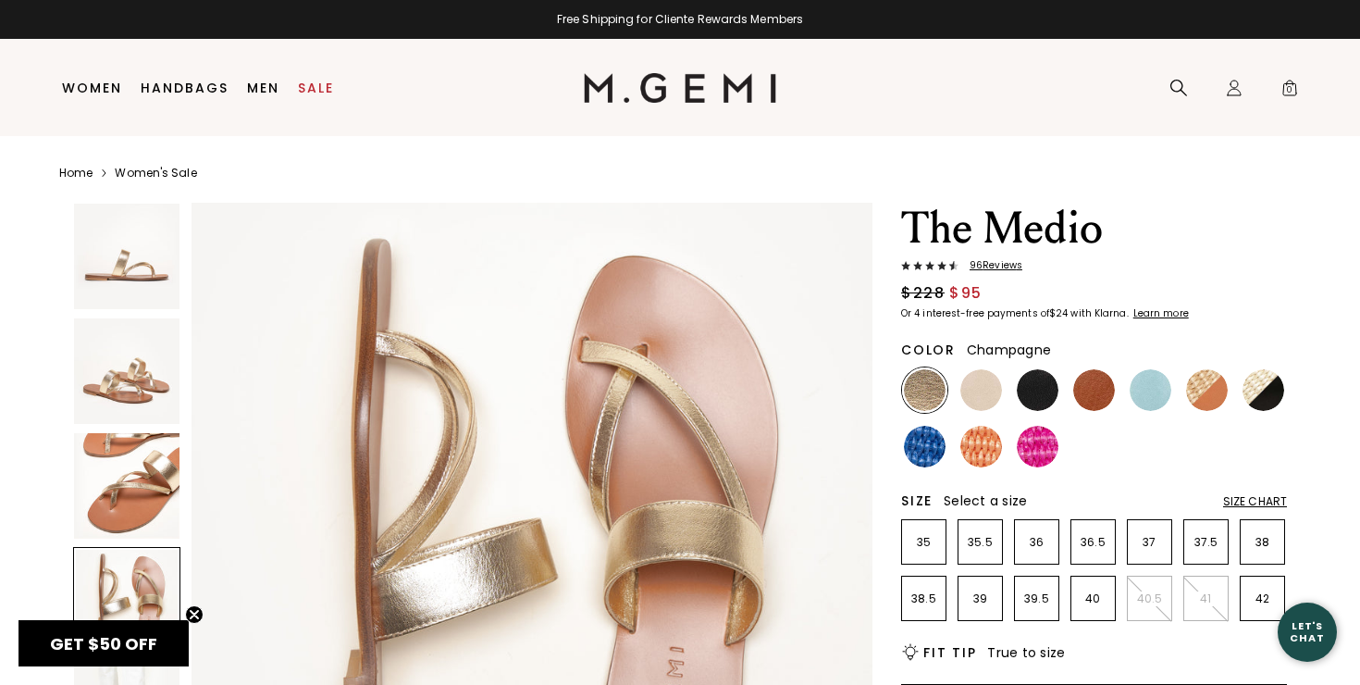
click at [119, 407] on img at bounding box center [126, 370] width 105 height 105
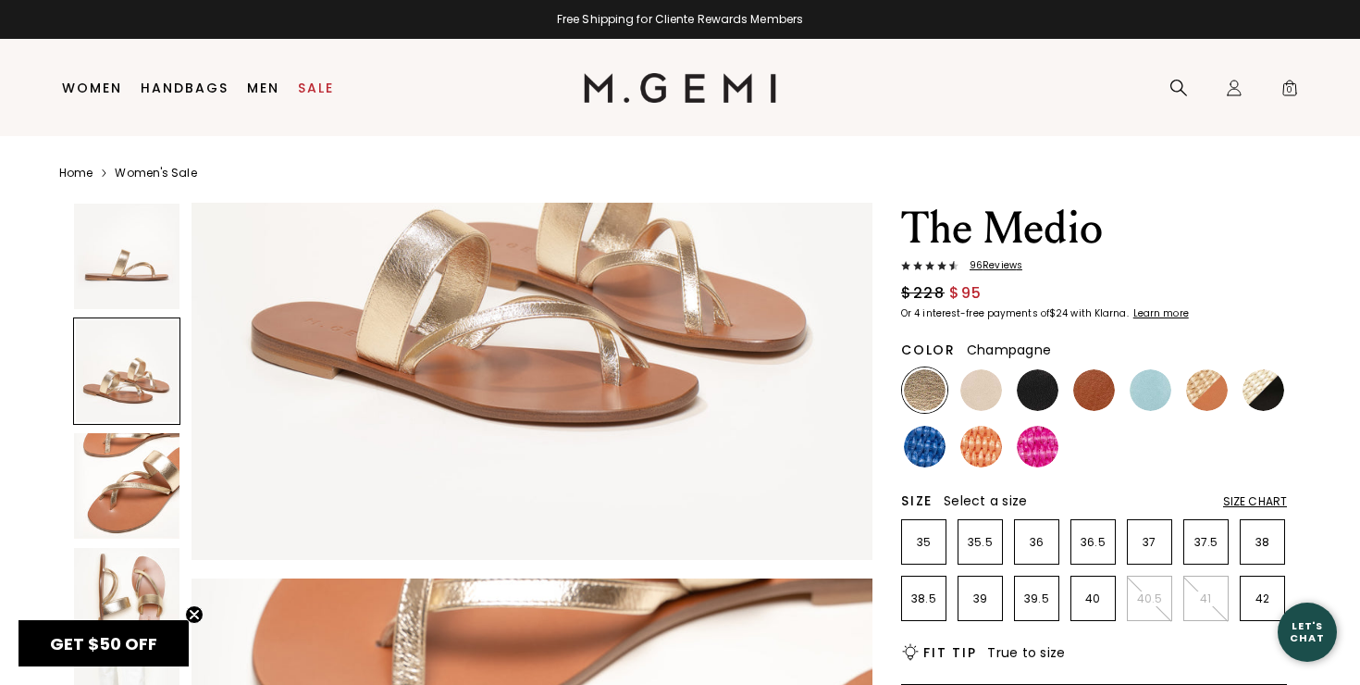
scroll to position [699, 0]
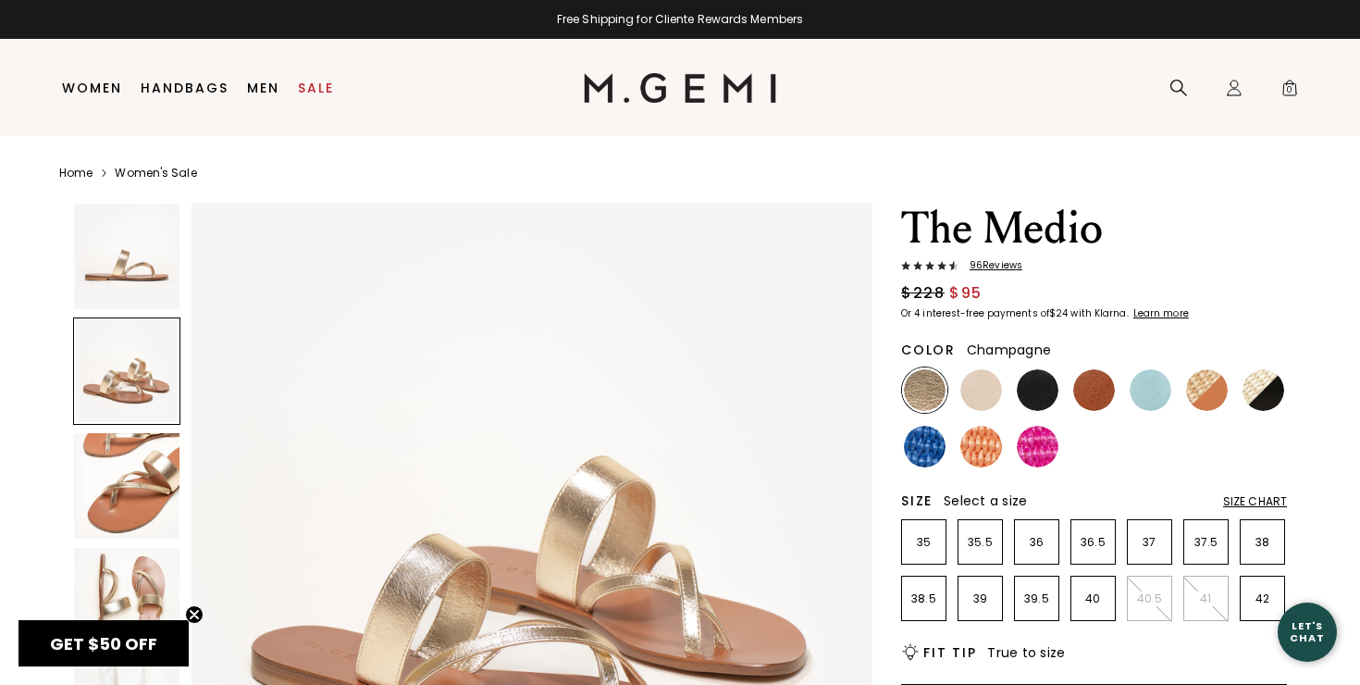
click at [988, 266] on span "96 Review s" at bounding box center [991, 265] width 64 height 11
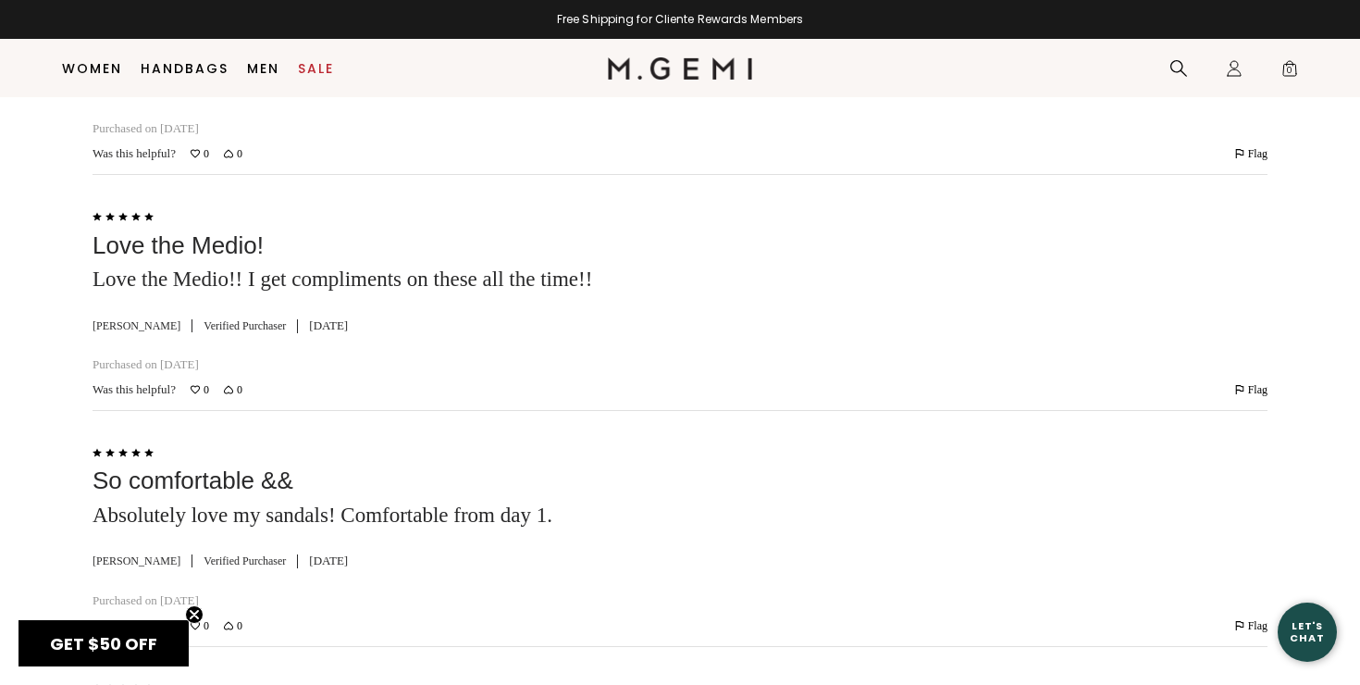
scroll to position [4416, 0]
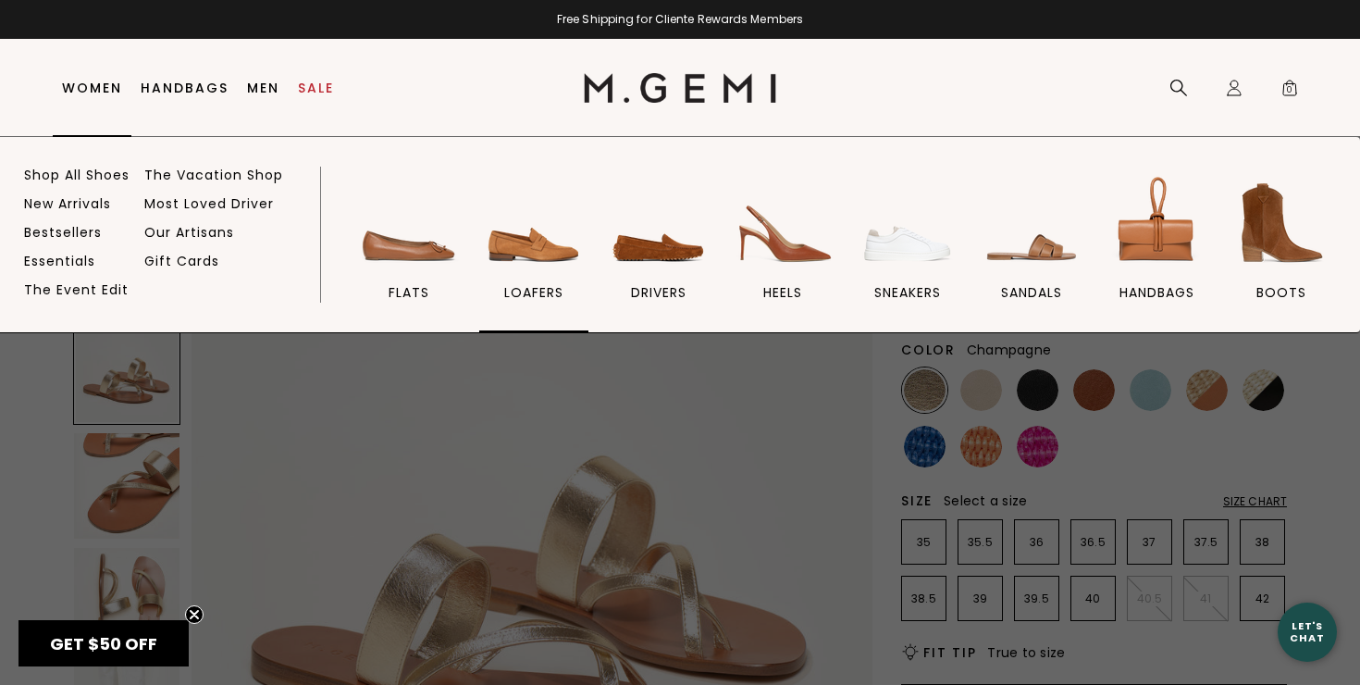
click at [524, 246] on img at bounding box center [534, 223] width 104 height 104
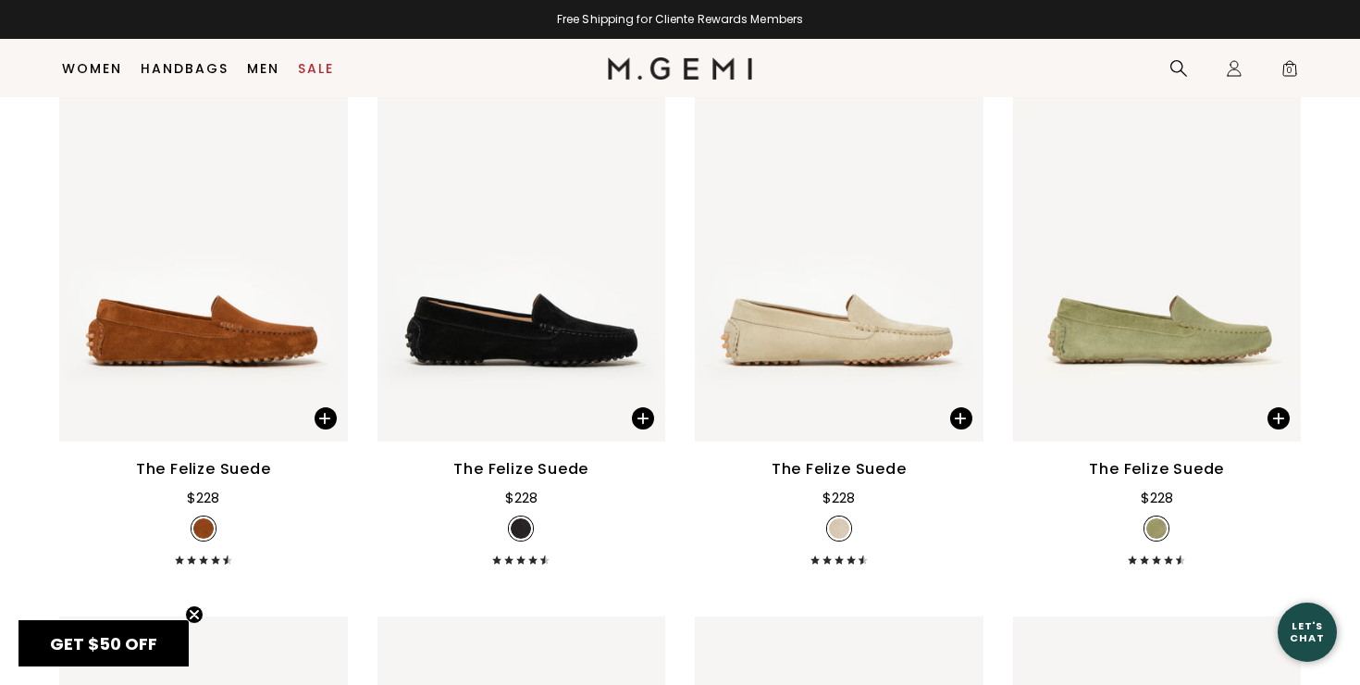
scroll to position [2587, 0]
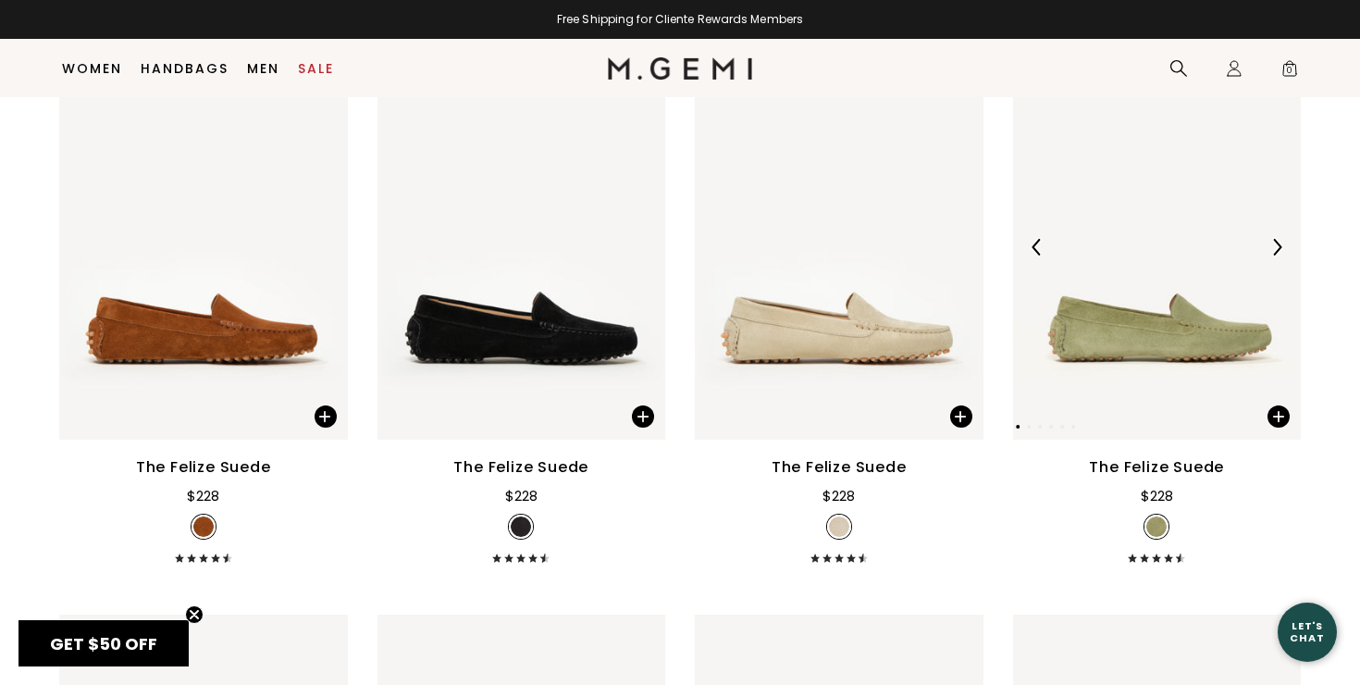
click at [1204, 286] on img at bounding box center [1157, 247] width 289 height 385
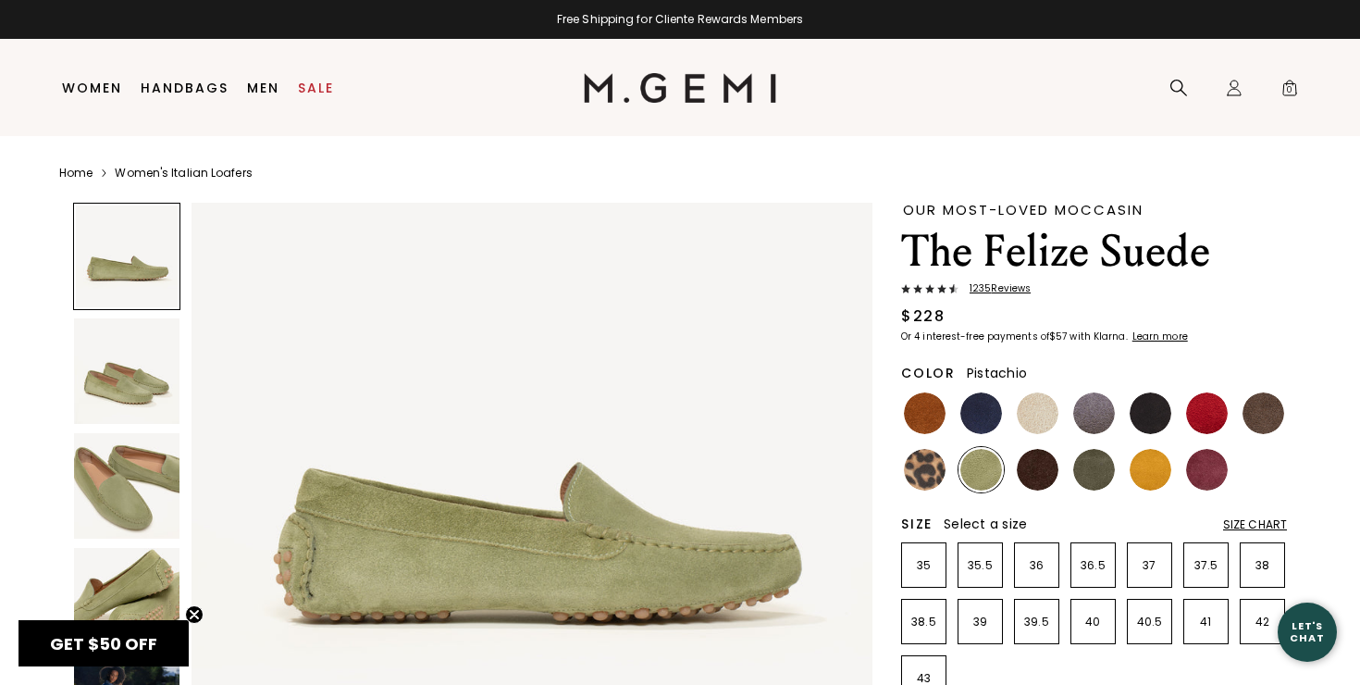
scroll to position [17, 0]
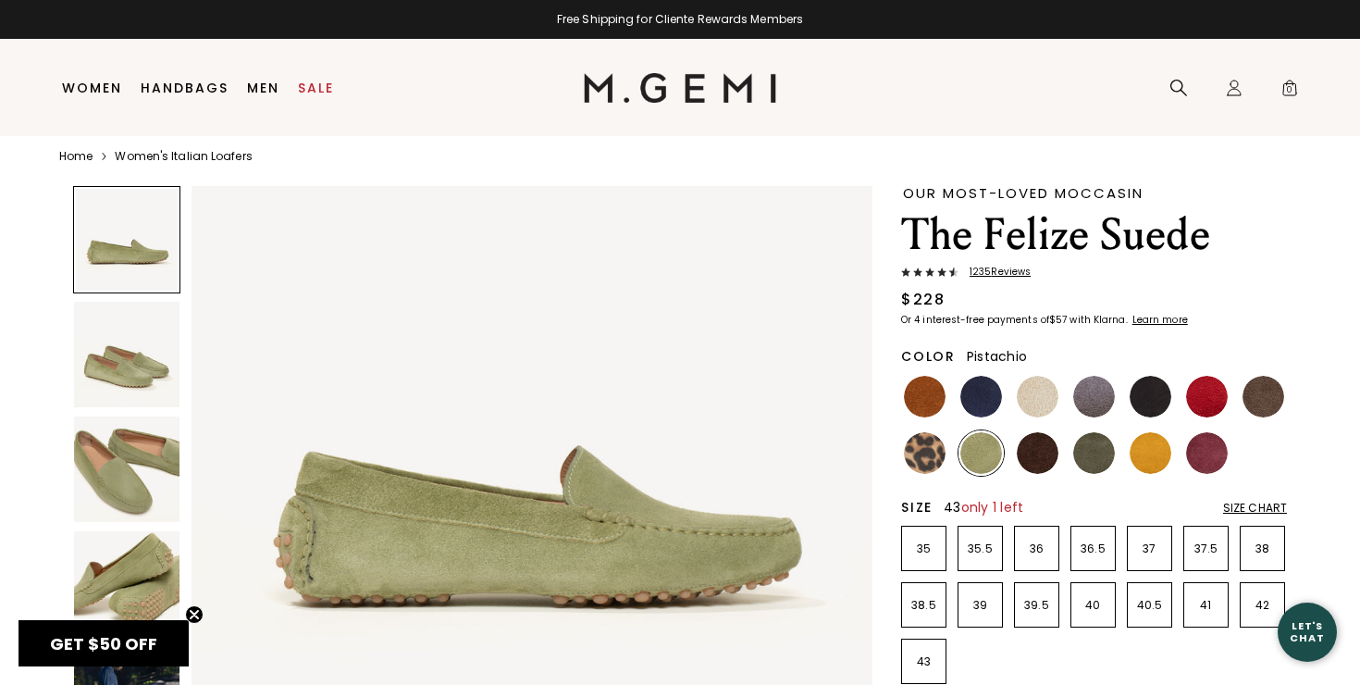
click at [928, 654] on p "43" at bounding box center [923, 661] width 43 height 15
click at [929, 451] on img at bounding box center [925, 453] width 42 height 42
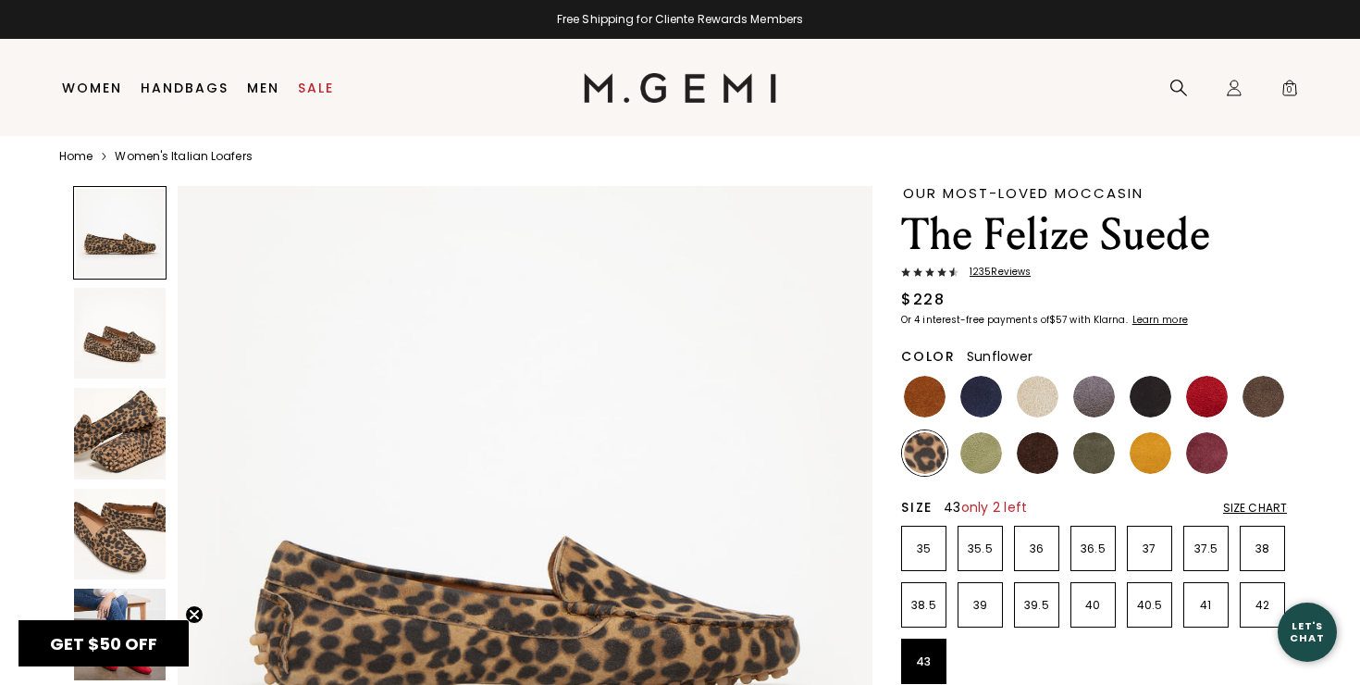
click at [1151, 446] on img at bounding box center [1151, 453] width 42 height 42
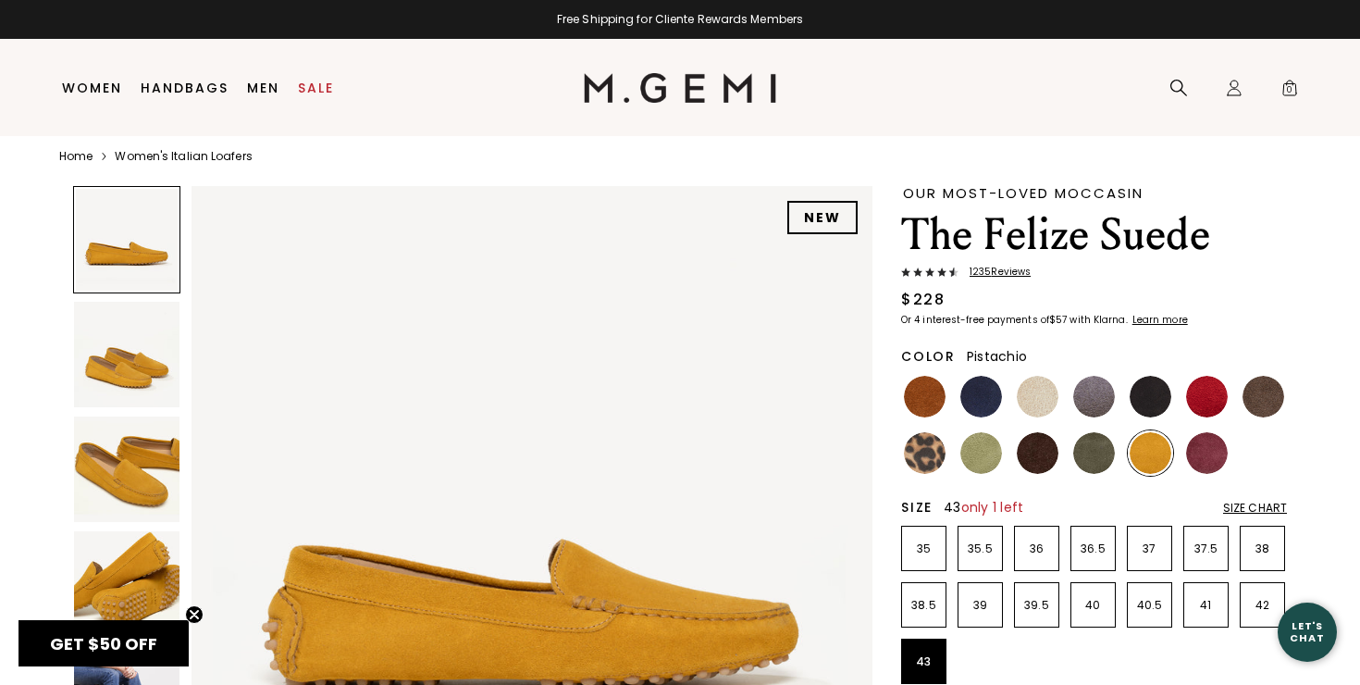
click at [981, 447] on img at bounding box center [981, 453] width 42 height 42
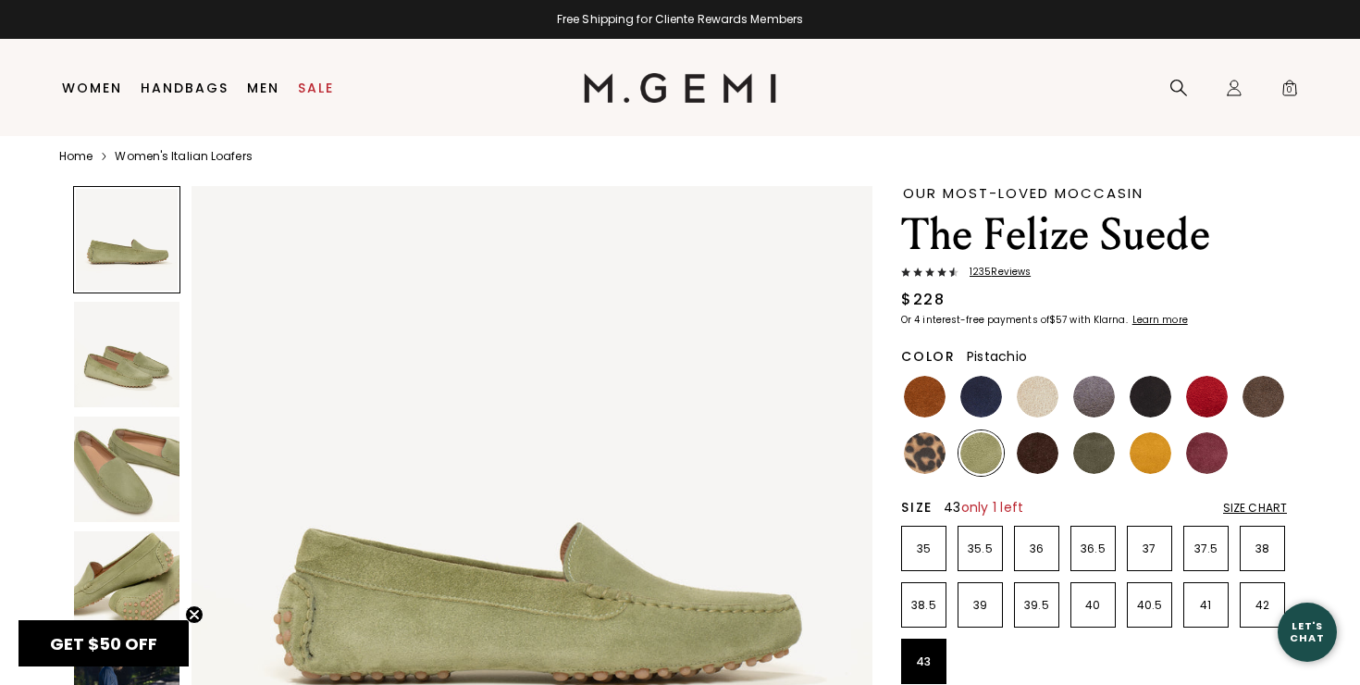
click at [159, 444] on img at bounding box center [126, 468] width 105 height 105
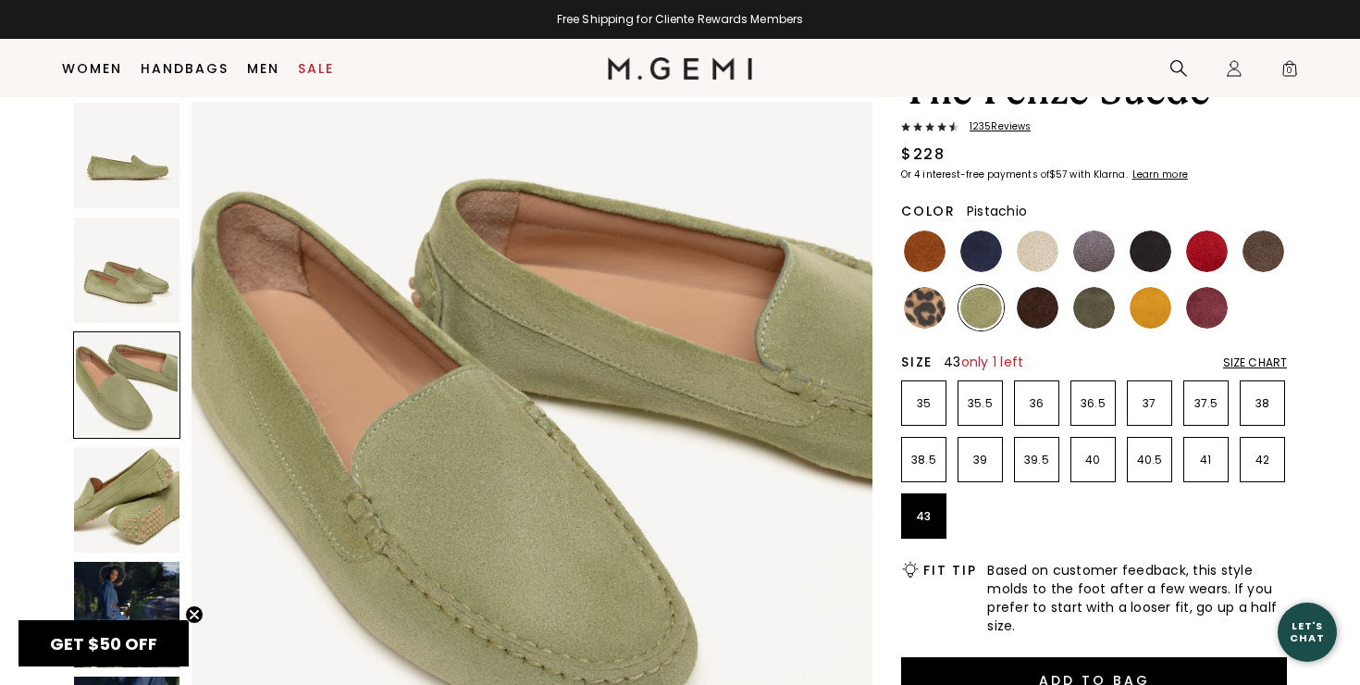
scroll to position [48, 0]
